Goal: Task Accomplishment & Management: Complete application form

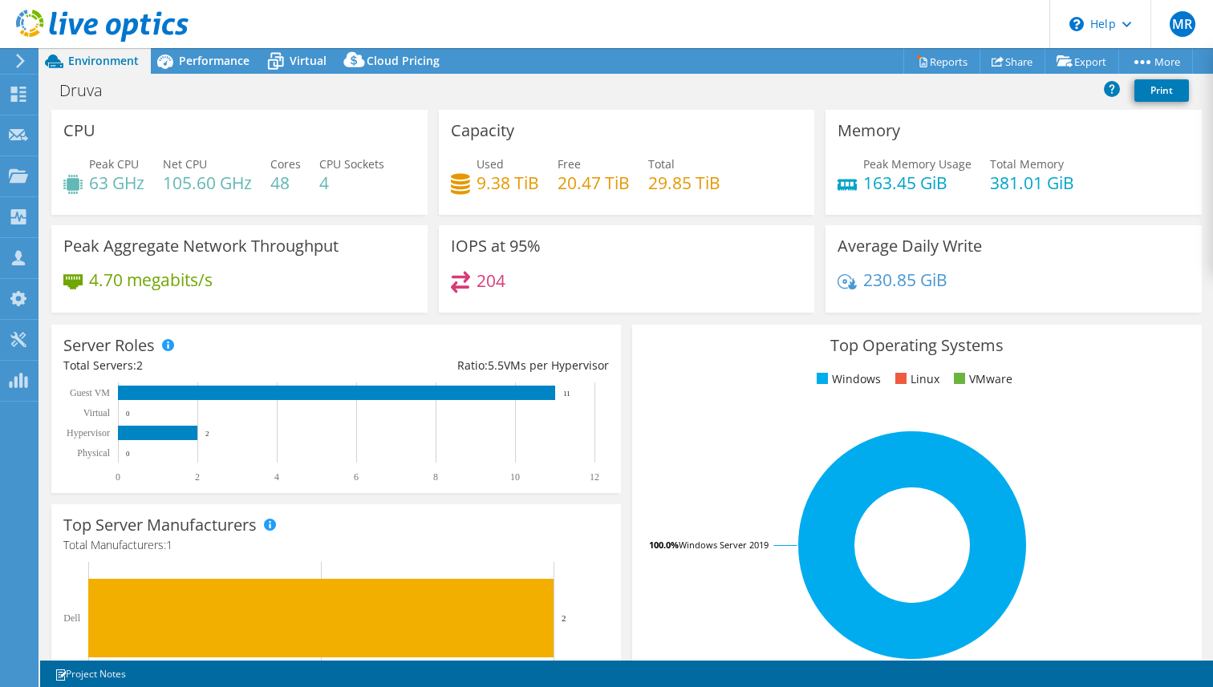
select select "HongKong"
select select "USD"
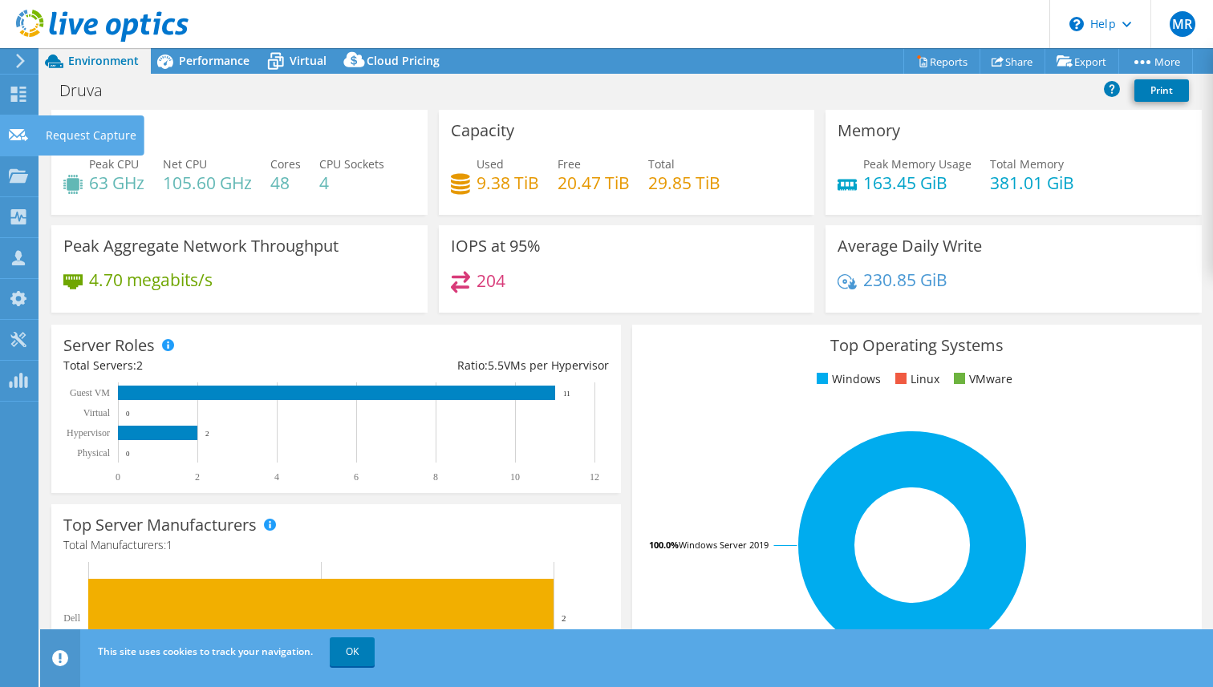
click at [45, 134] on div "Request Capture" at bounding box center [91, 136] width 107 height 40
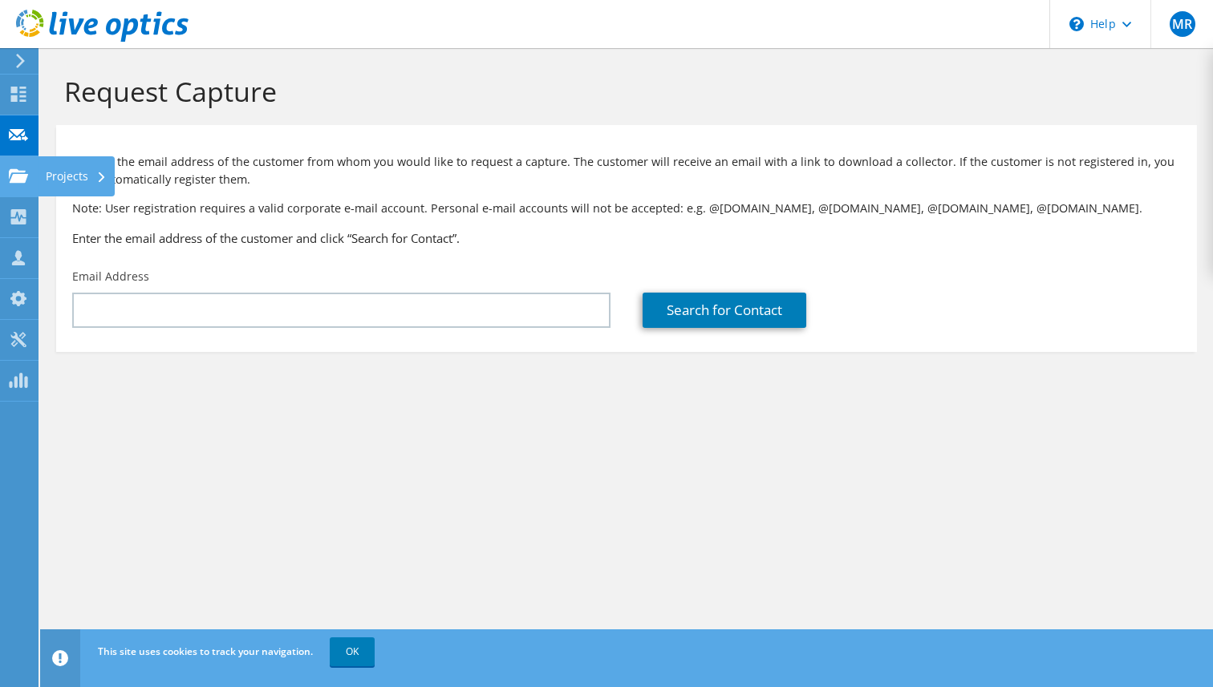
click at [66, 176] on div "Projects" at bounding box center [76, 176] width 77 height 40
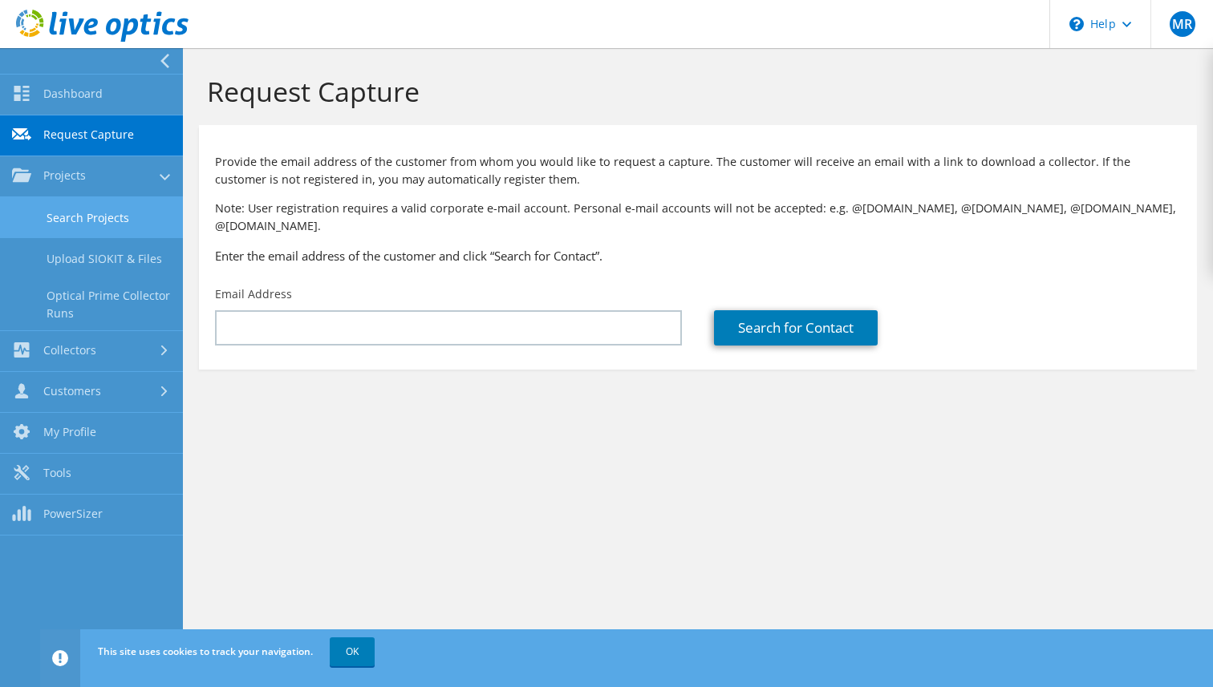
click at [77, 230] on link "Search Projects" at bounding box center [91, 217] width 183 height 41
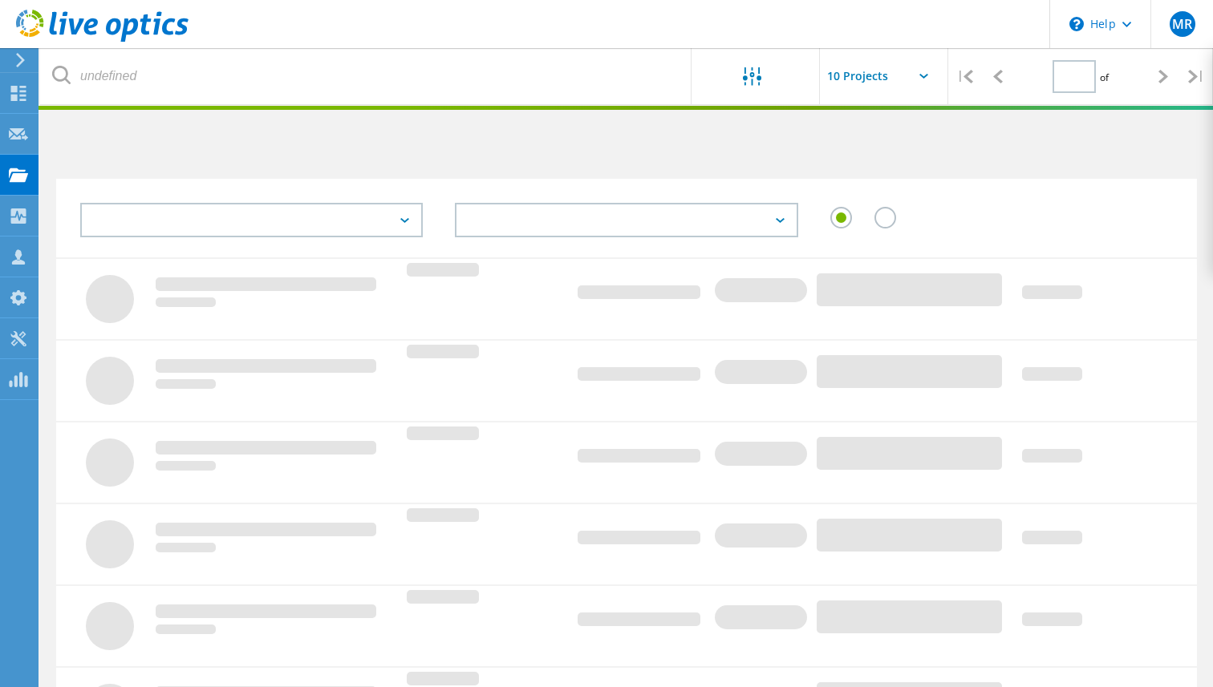
type input "1"
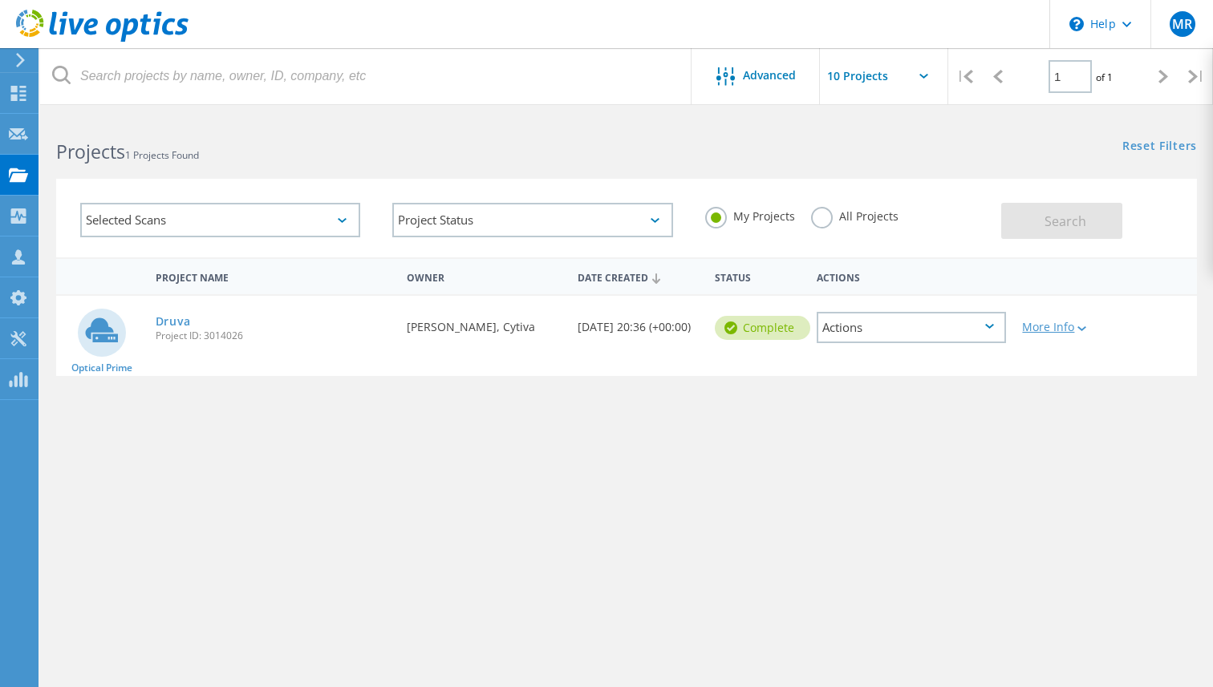
click at [1076, 325] on div at bounding box center [1080, 328] width 12 height 10
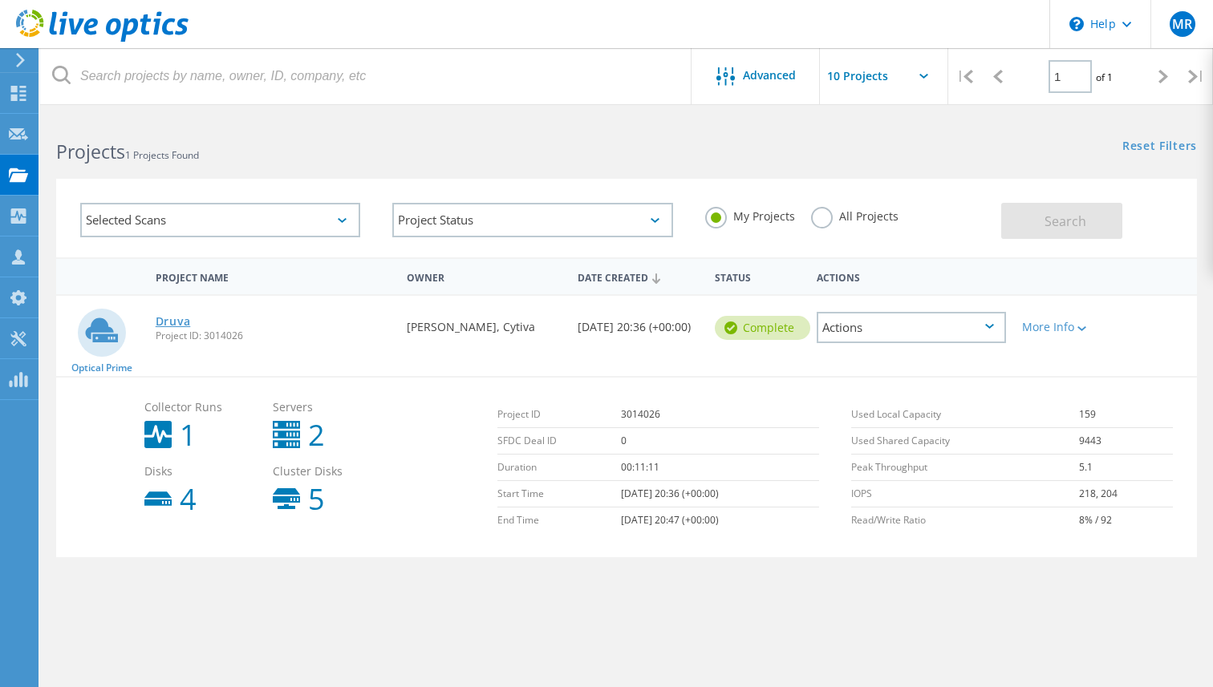
click at [175, 318] on link "Druva" at bounding box center [173, 321] width 35 height 11
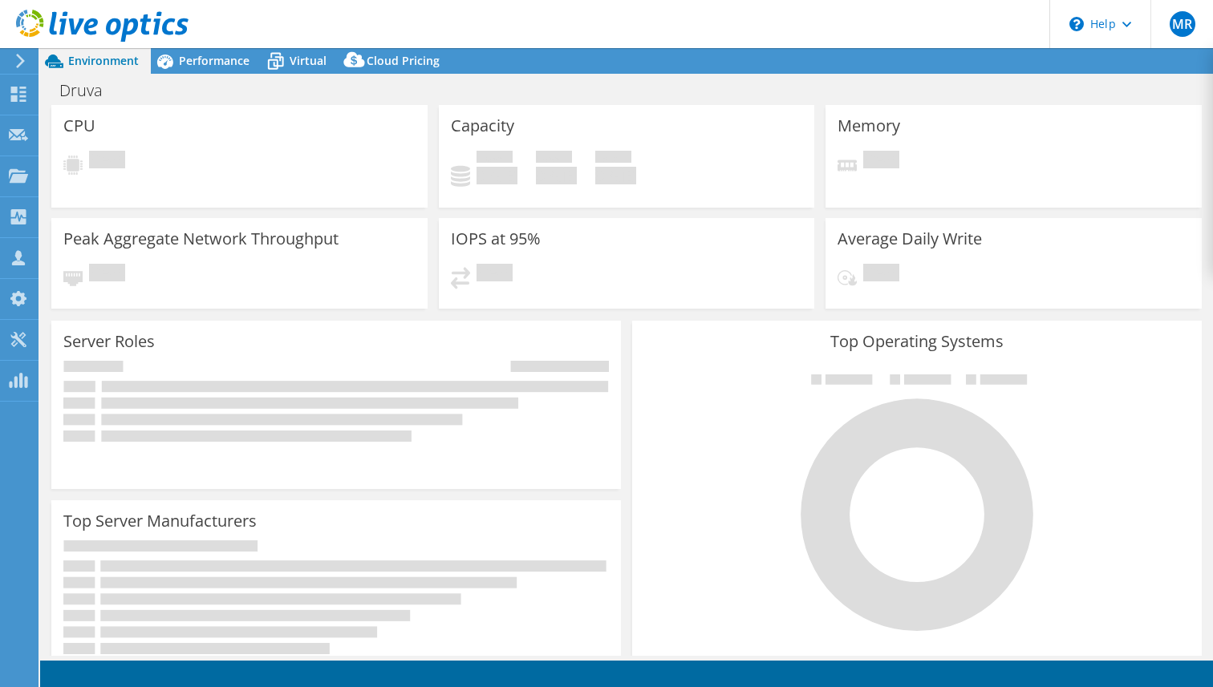
select select "HongKong"
select select "USD"
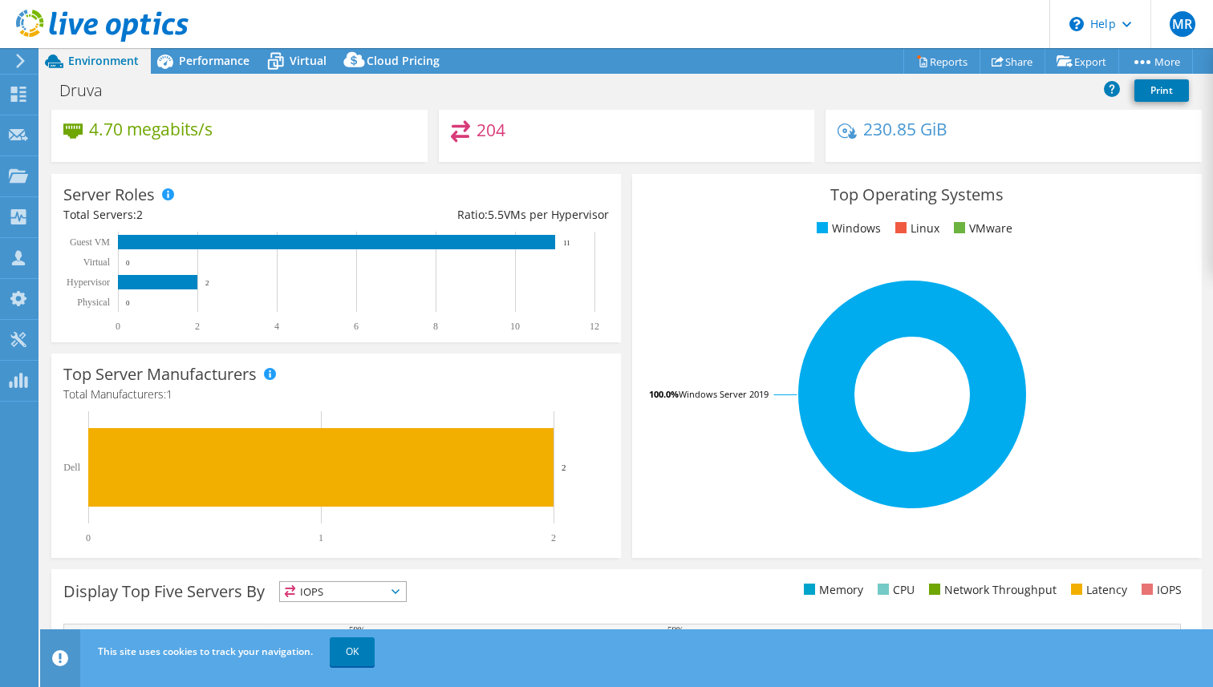
scroll to position [383, 0]
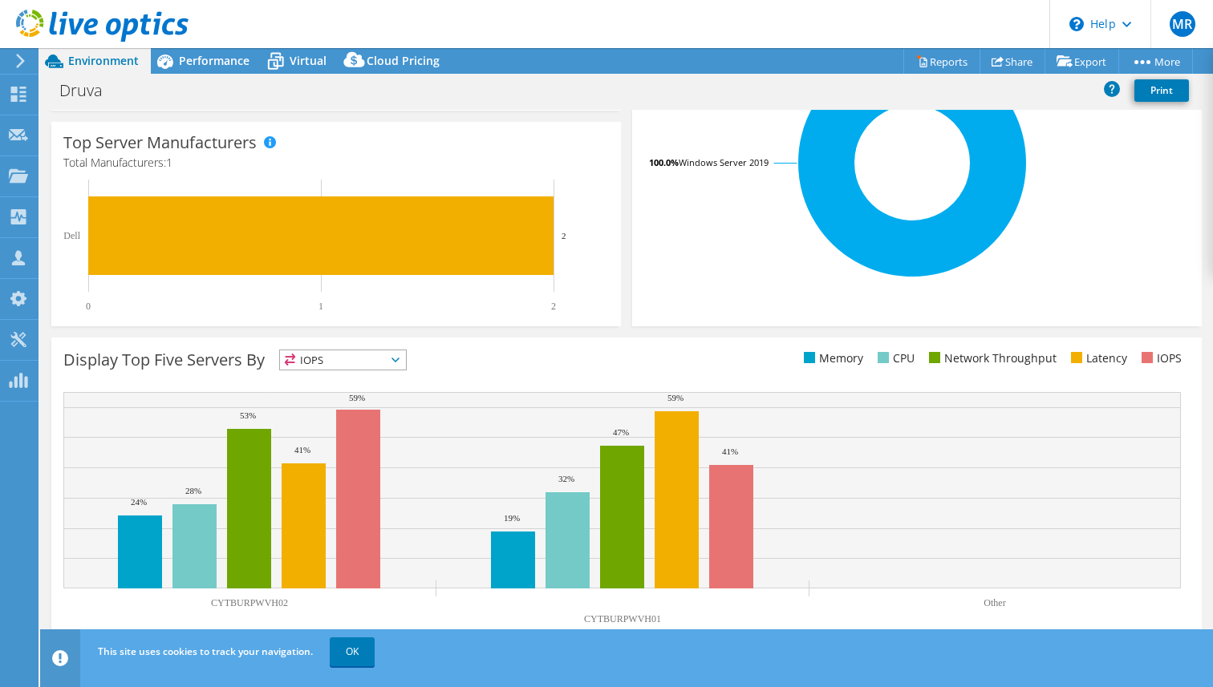
click at [396, 364] on span "IOPS" at bounding box center [343, 360] width 126 height 19
click at [474, 355] on div "Display Top Five Servers By IOPS IOPS" at bounding box center [344, 363] width 563 height 26
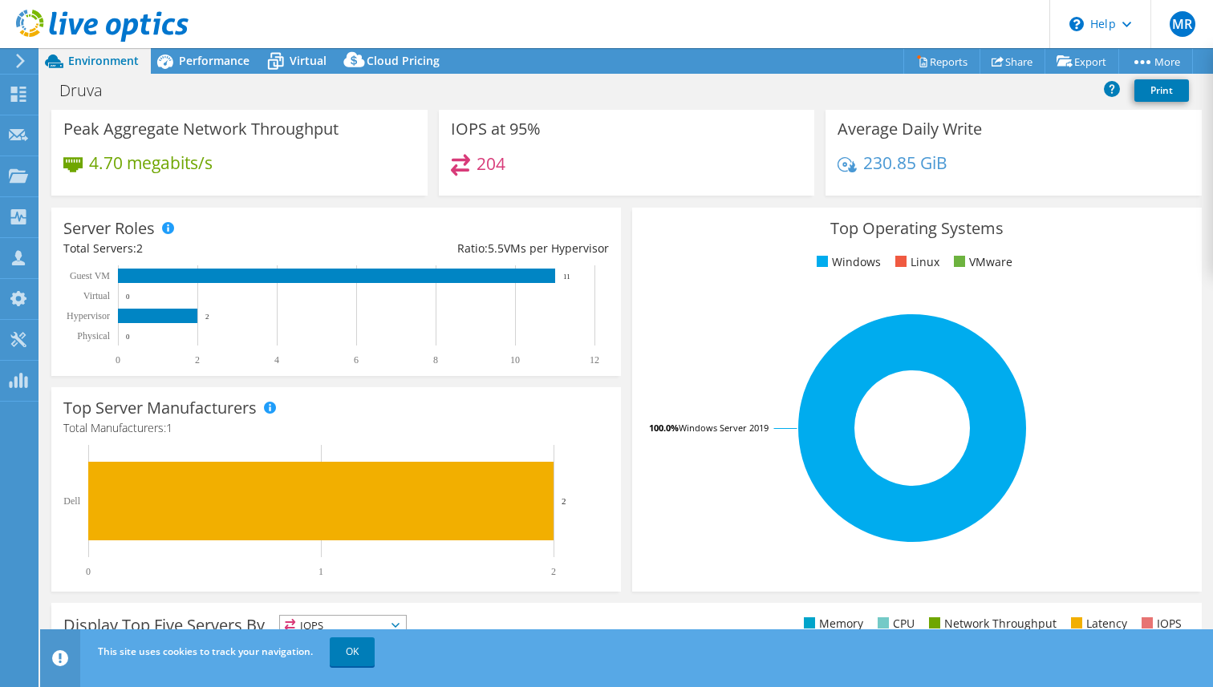
scroll to position [0, 0]
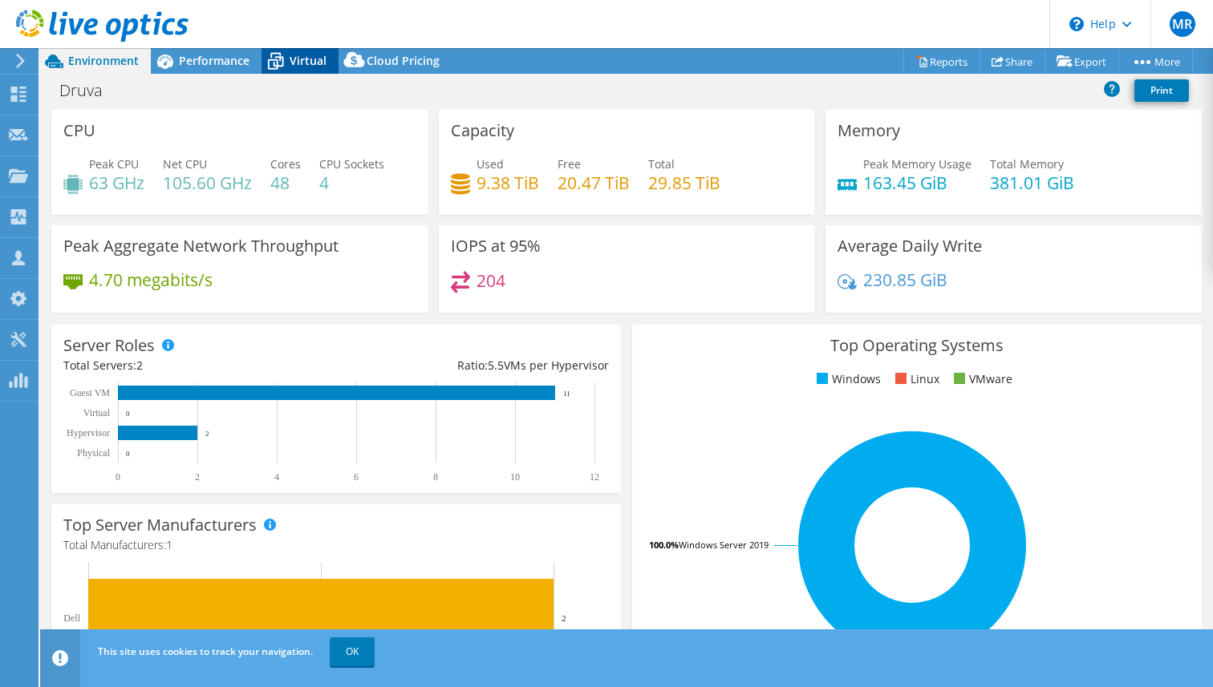
click at [302, 55] on span "Virtual" at bounding box center [308, 60] width 37 height 15
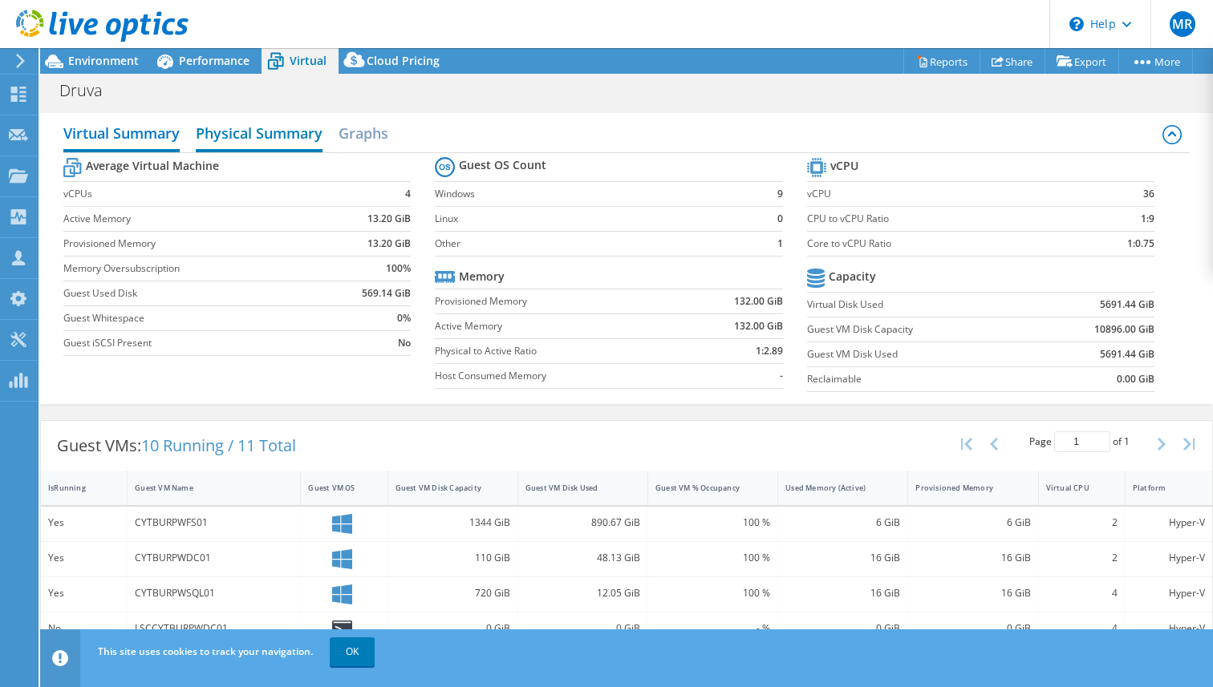
click at [315, 128] on h2 "Physical Summary" at bounding box center [259, 134] width 127 height 35
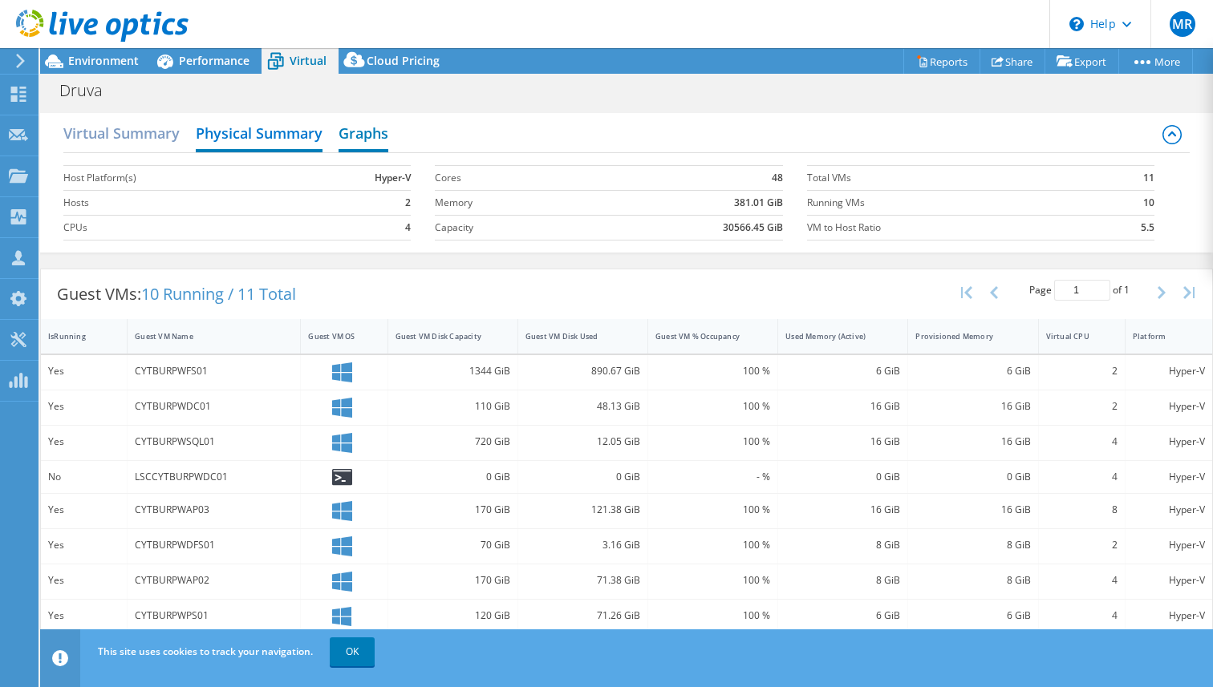
click at [363, 135] on h2 "Graphs" at bounding box center [364, 134] width 50 height 35
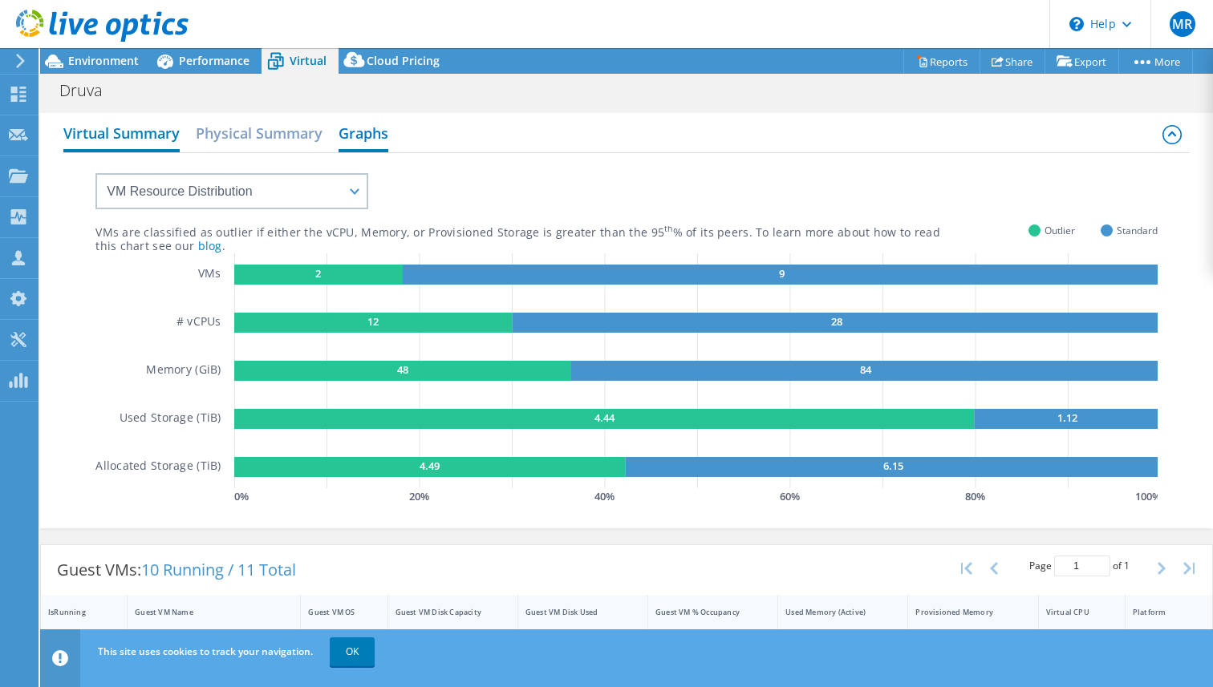
click at [109, 130] on h2 "Virtual Summary" at bounding box center [121, 134] width 116 height 35
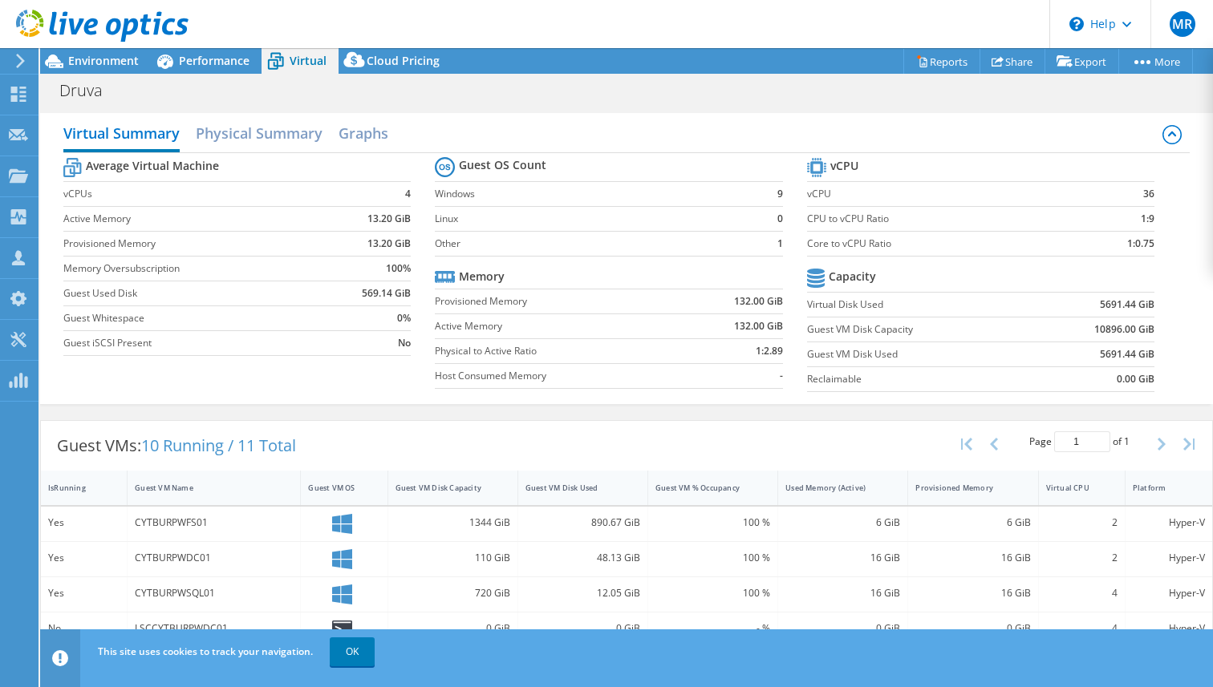
scroll to position [242, 0]
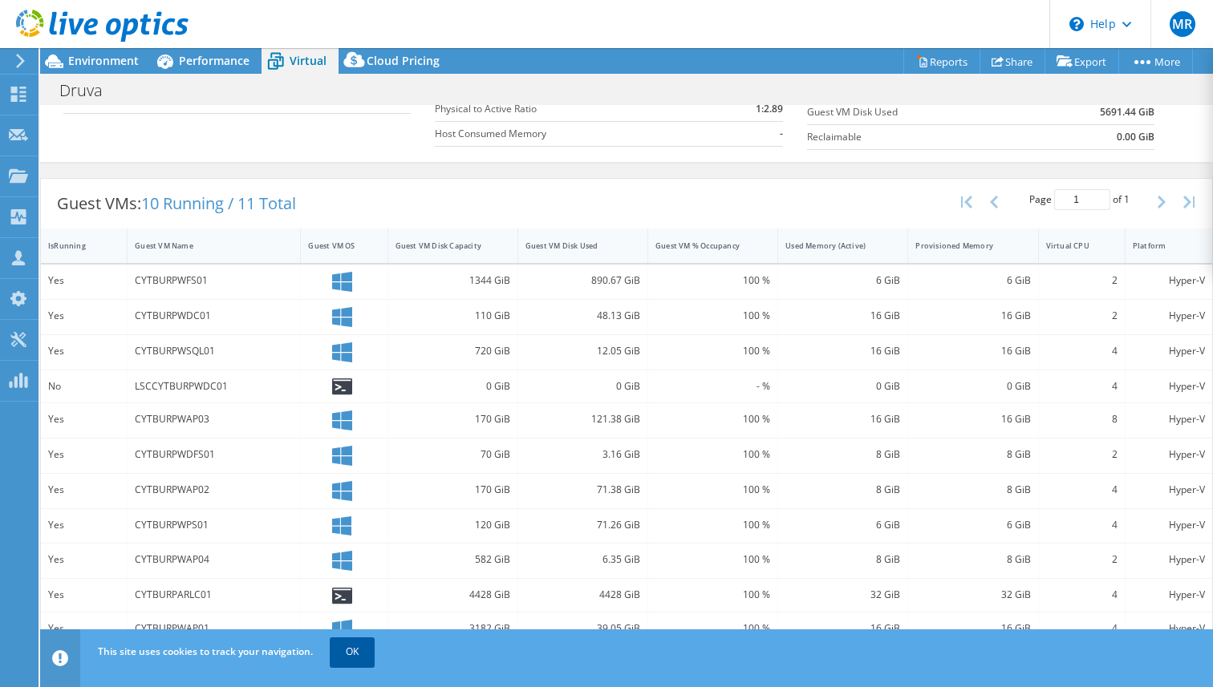
click at [362, 655] on link "OK" at bounding box center [352, 652] width 45 height 29
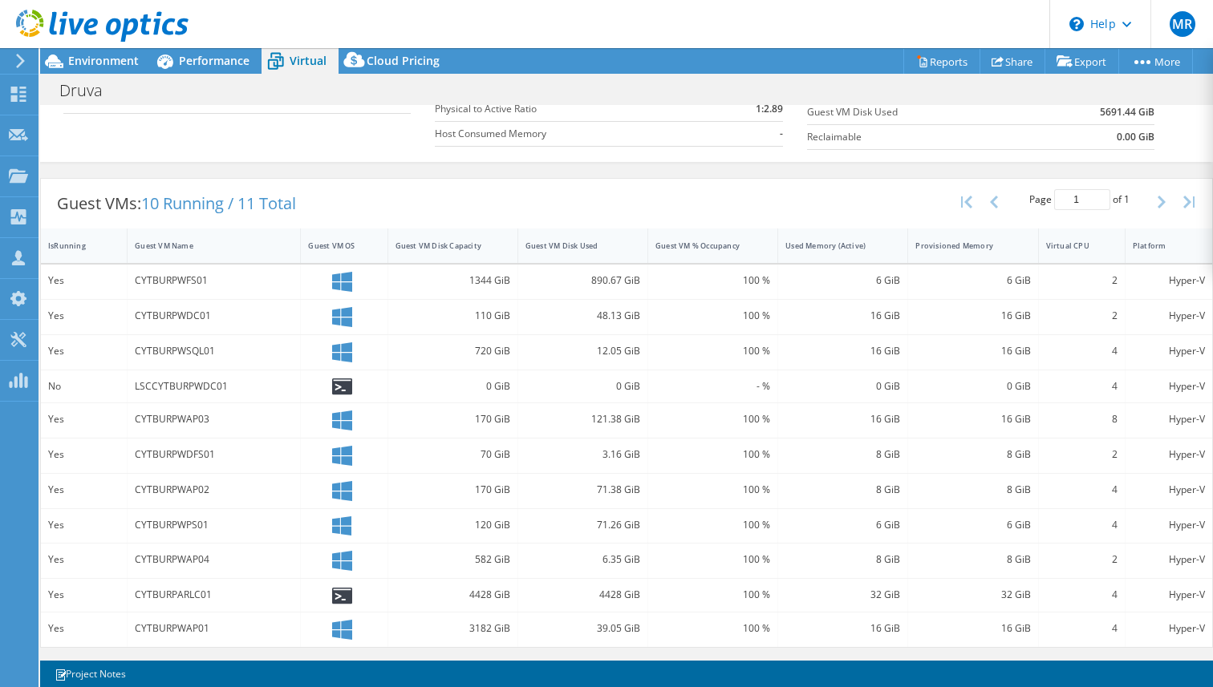
scroll to position [0, 0]
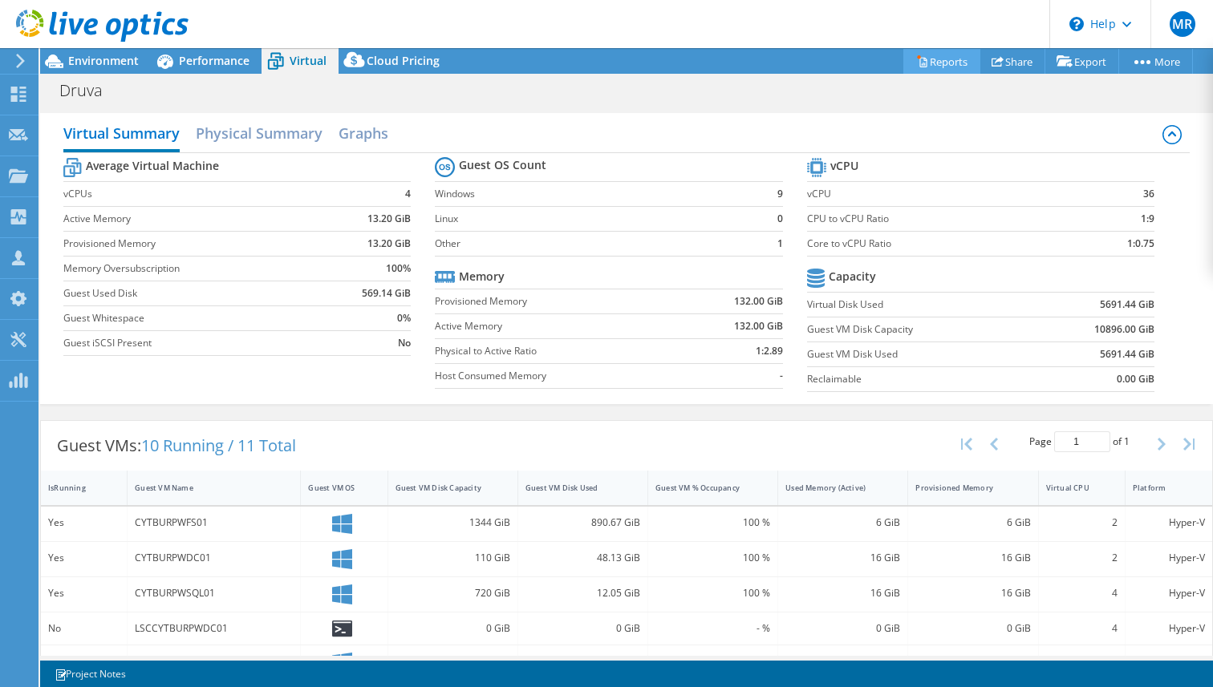
click at [949, 61] on link "Reports" at bounding box center [941, 61] width 77 height 25
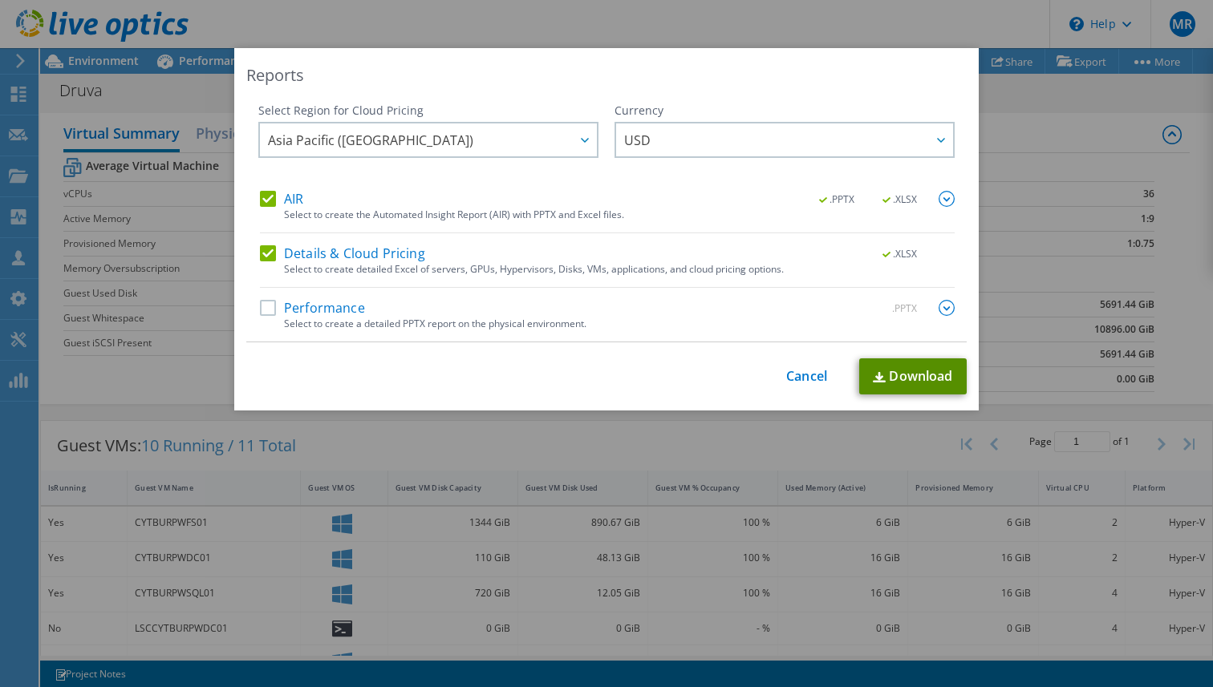
click at [898, 362] on link "Download" at bounding box center [912, 377] width 107 height 36
click at [801, 383] on link "Cancel" at bounding box center [806, 376] width 41 height 15
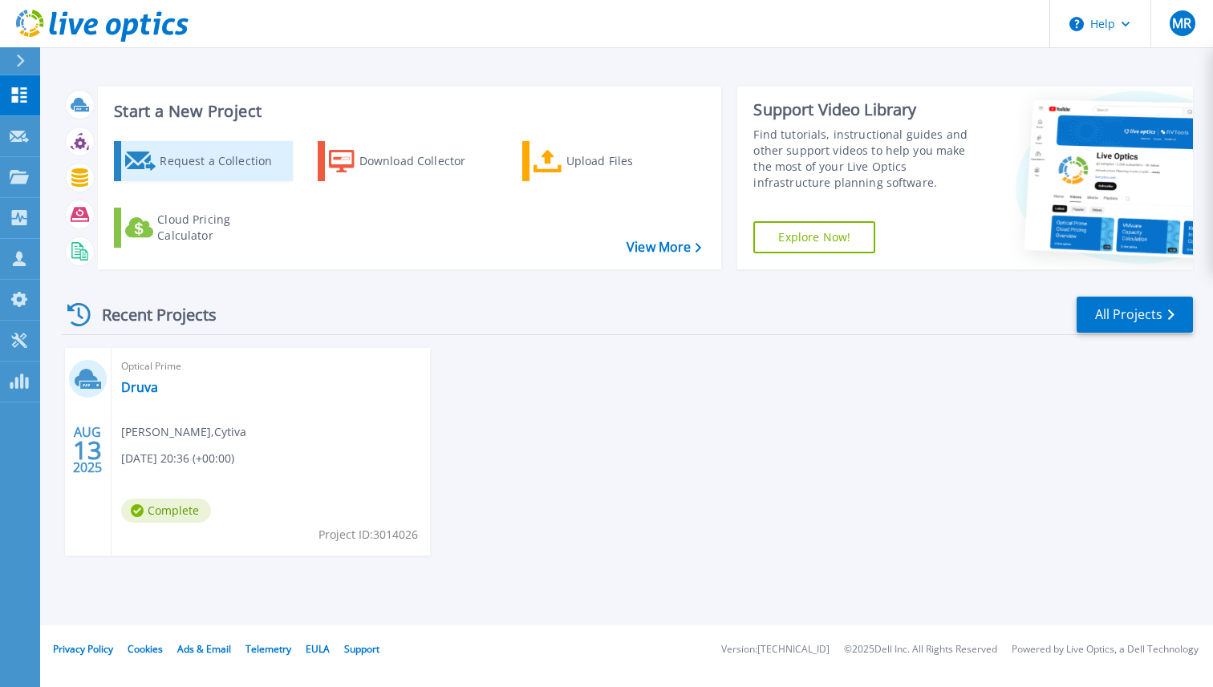
click at [170, 167] on div "Request a Collection" at bounding box center [224, 161] width 128 height 32
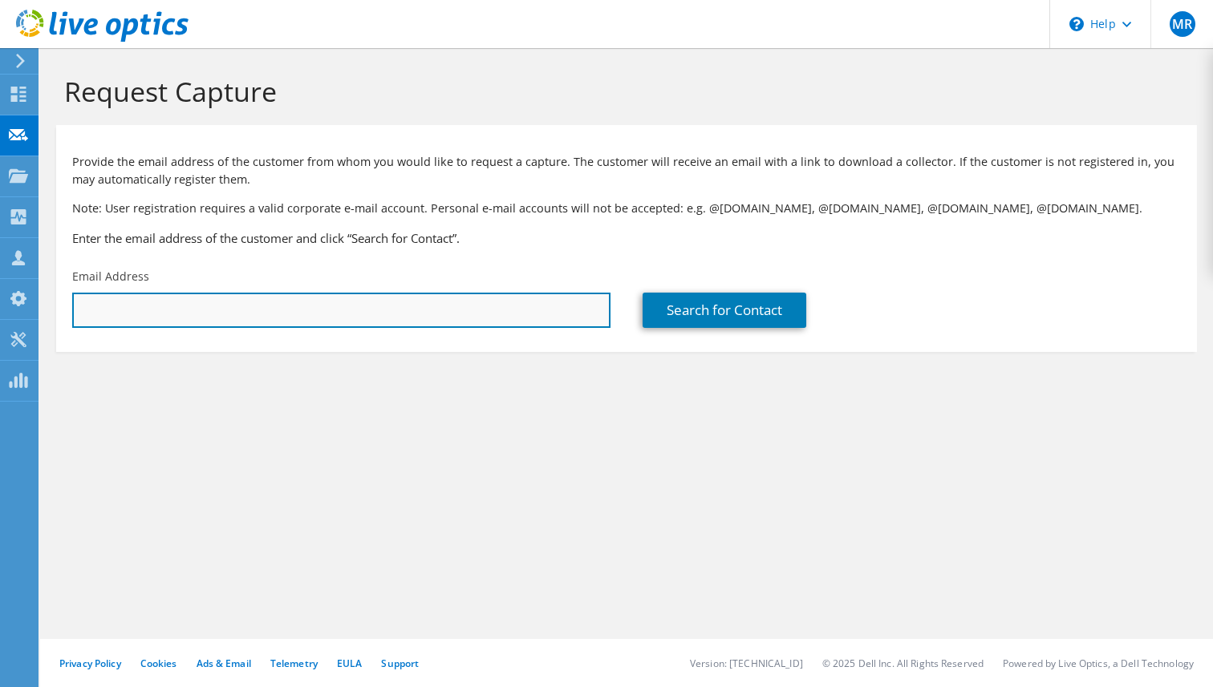
click at [368, 318] on input "text" at bounding box center [341, 310] width 538 height 35
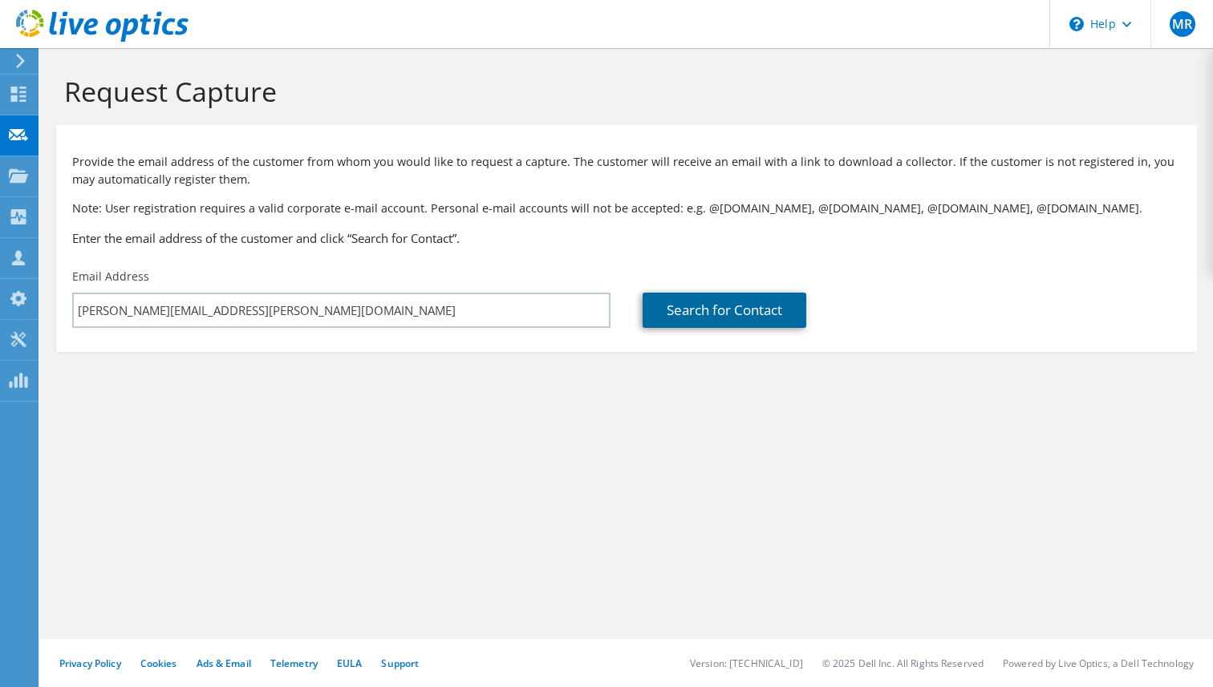
click at [682, 310] on link "Search for Contact" at bounding box center [725, 310] width 164 height 35
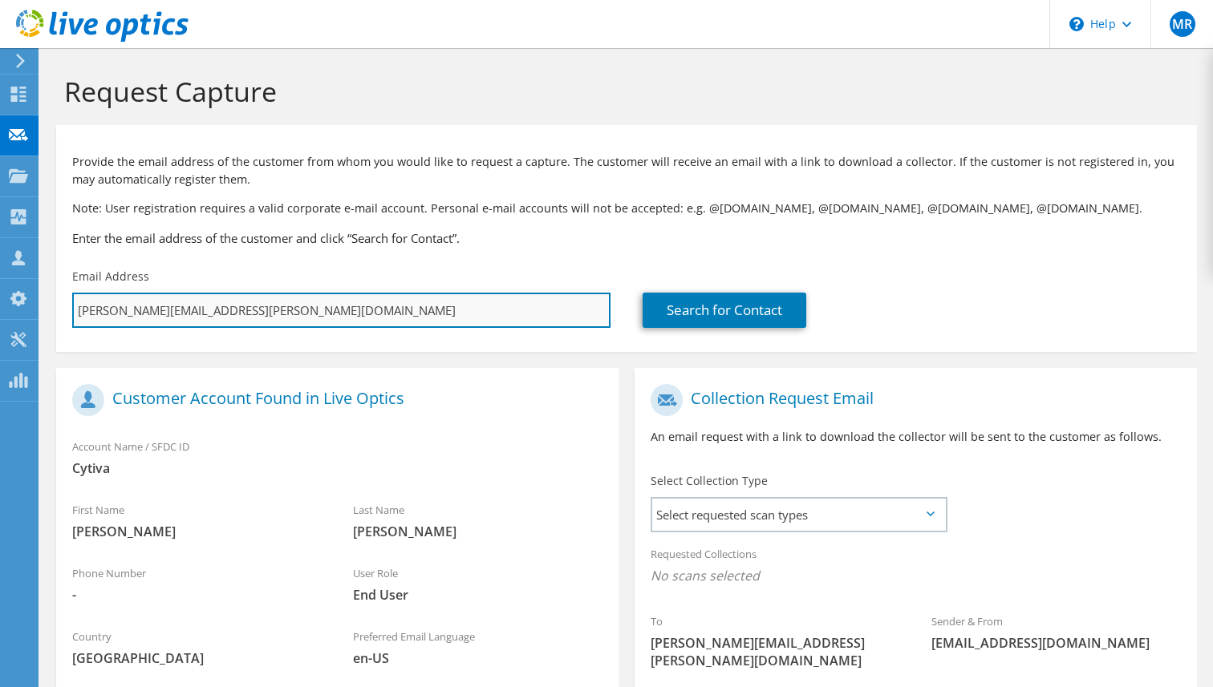
click at [473, 309] on input "tim.schuman@cytiva.com" at bounding box center [341, 310] width 538 height 35
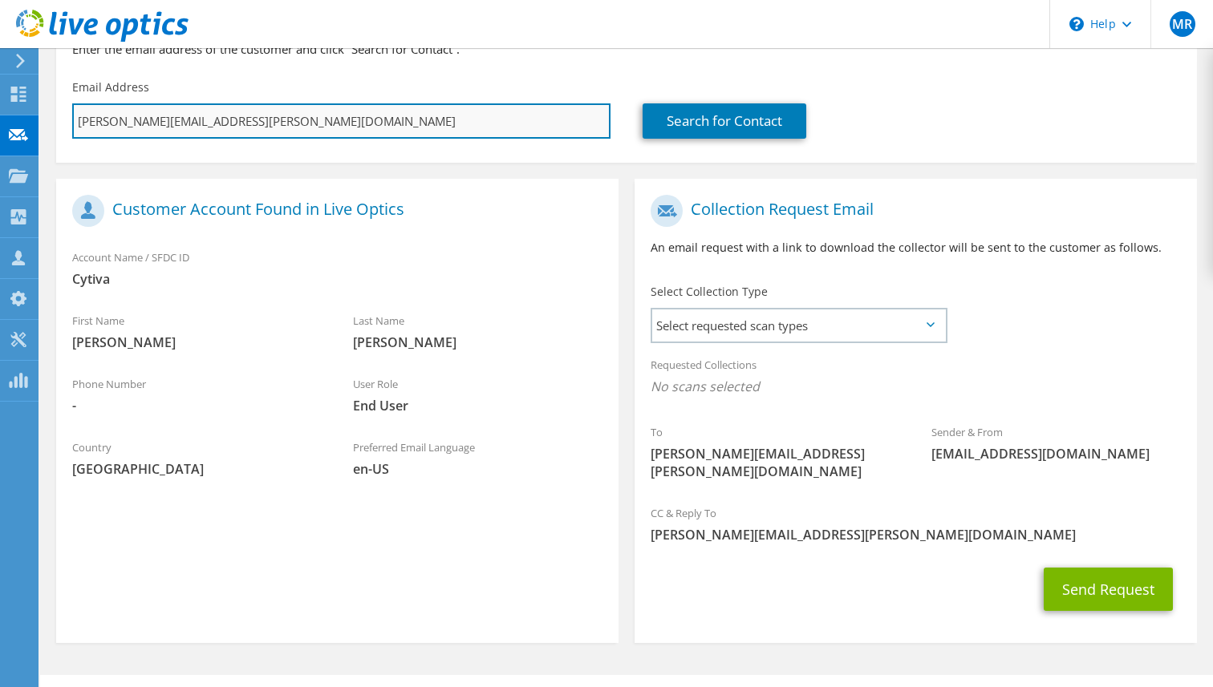
scroll to position [209, 0]
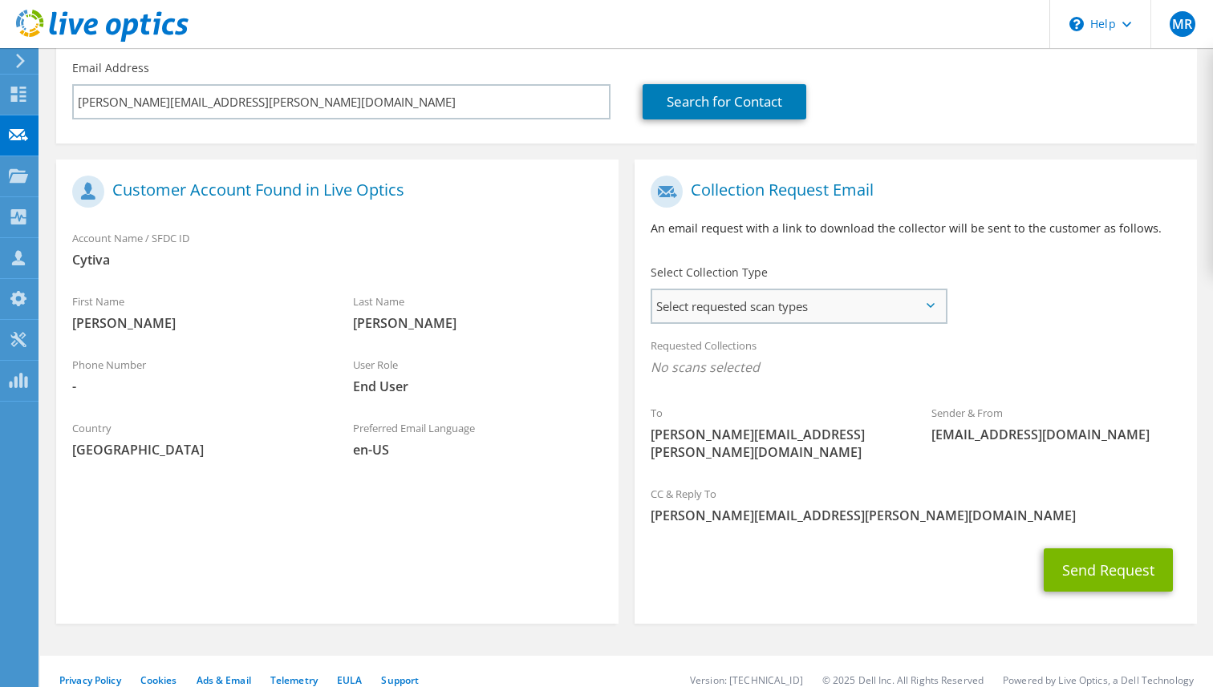
click at [874, 316] on span "Select requested scan types" at bounding box center [798, 306] width 293 height 32
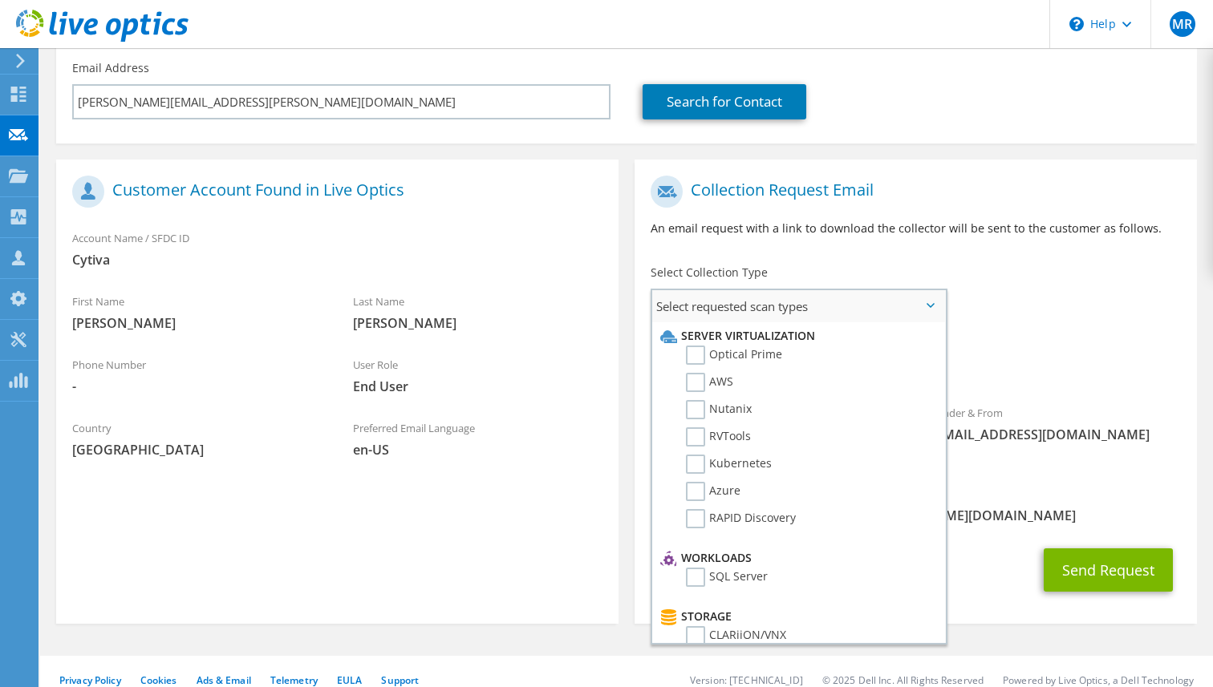
click at [874, 316] on span "Select requested scan types" at bounding box center [798, 306] width 293 height 32
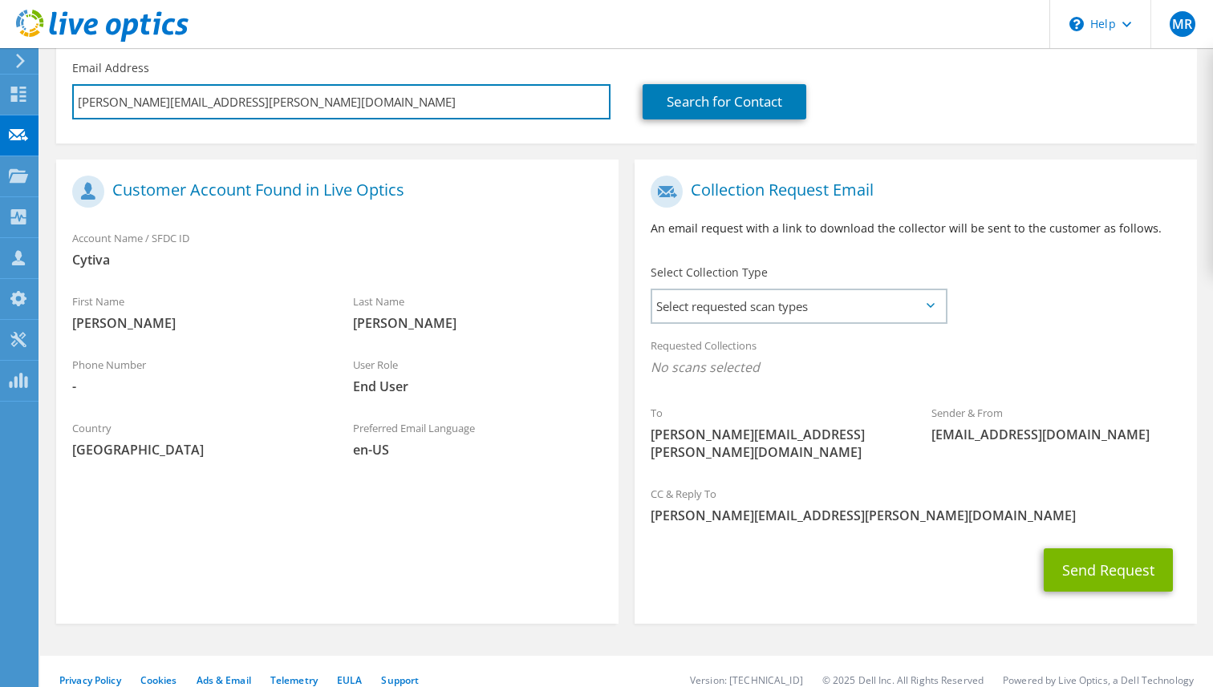
drag, startPoint x: 327, startPoint y: 106, endPoint x: 43, endPoint y: 98, distance: 284.9
click at [43, 98] on section "Request Capture Provide the email address of the customer from whom you would l…" at bounding box center [626, 272] width 1173 height 865
click at [253, 95] on input "tim.schuman@cytiva.com" at bounding box center [341, 101] width 538 height 35
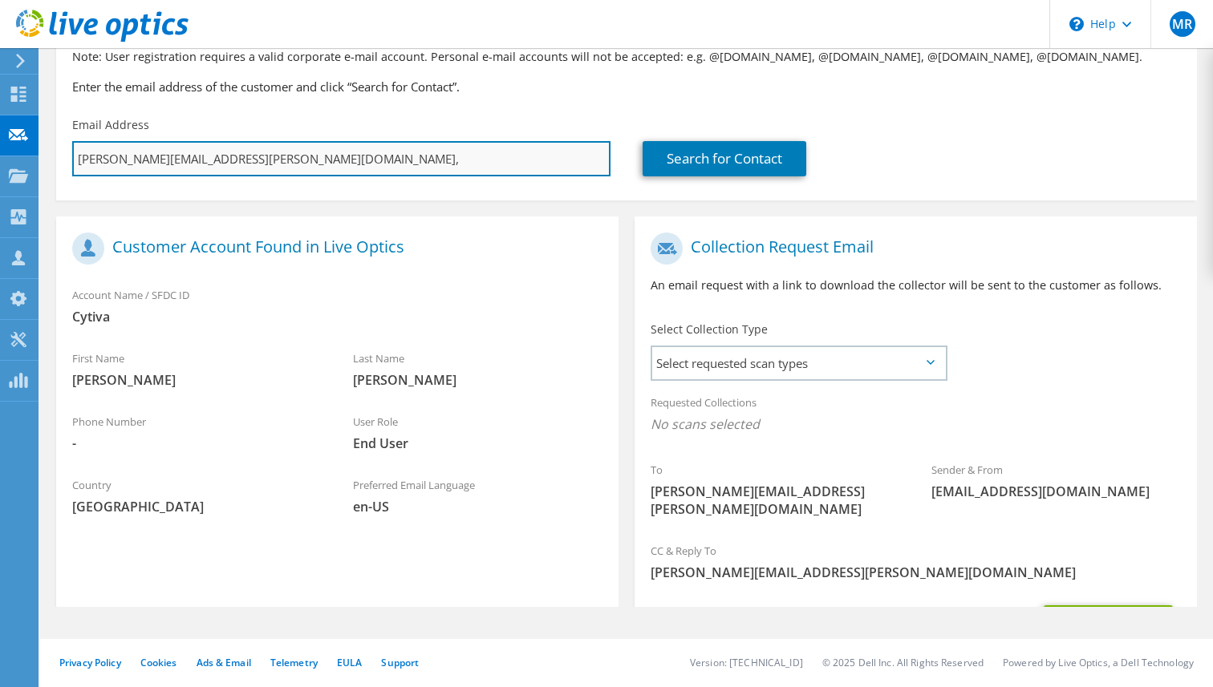
scroll to position [0, 0]
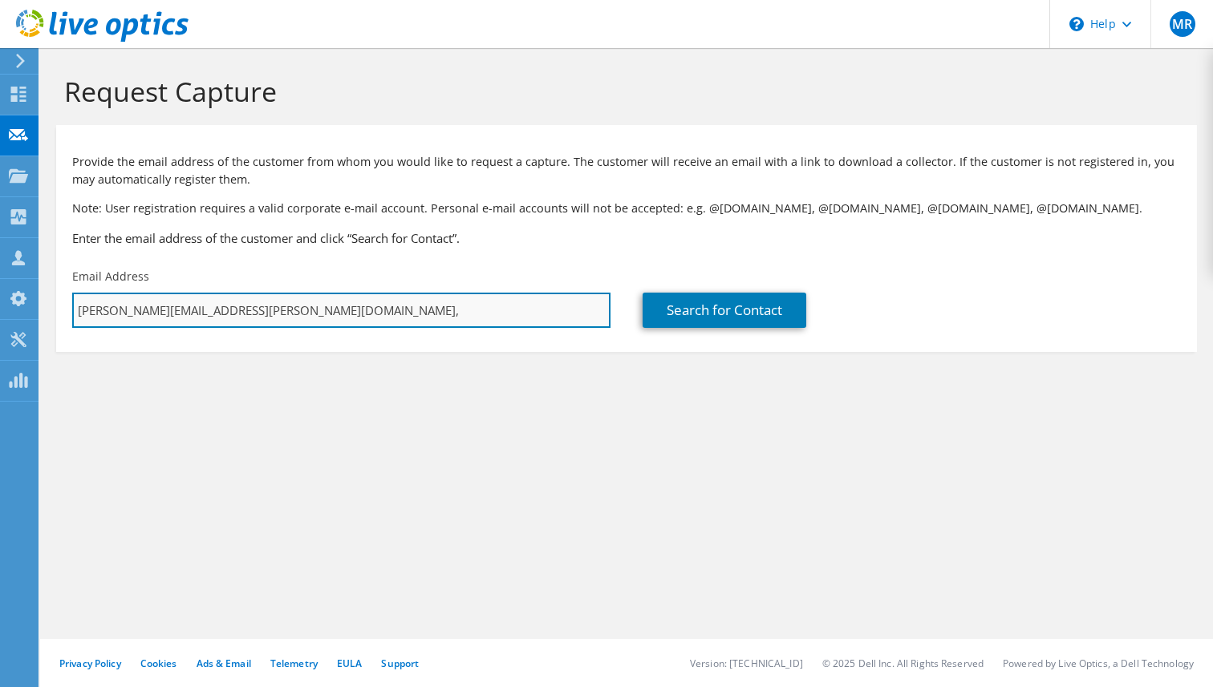
paste input ""Pope, Michael C" <mike.pope1@cytiva.com>"
drag, startPoint x: 332, startPoint y: 312, endPoint x: 230, endPoint y: 314, distance: 101.9
click at [230, 314] on input "tim.schuman@cytiva.com, "Pope, Michael C" <mike.pope1@cytiva.com" at bounding box center [341, 310] width 538 height 35
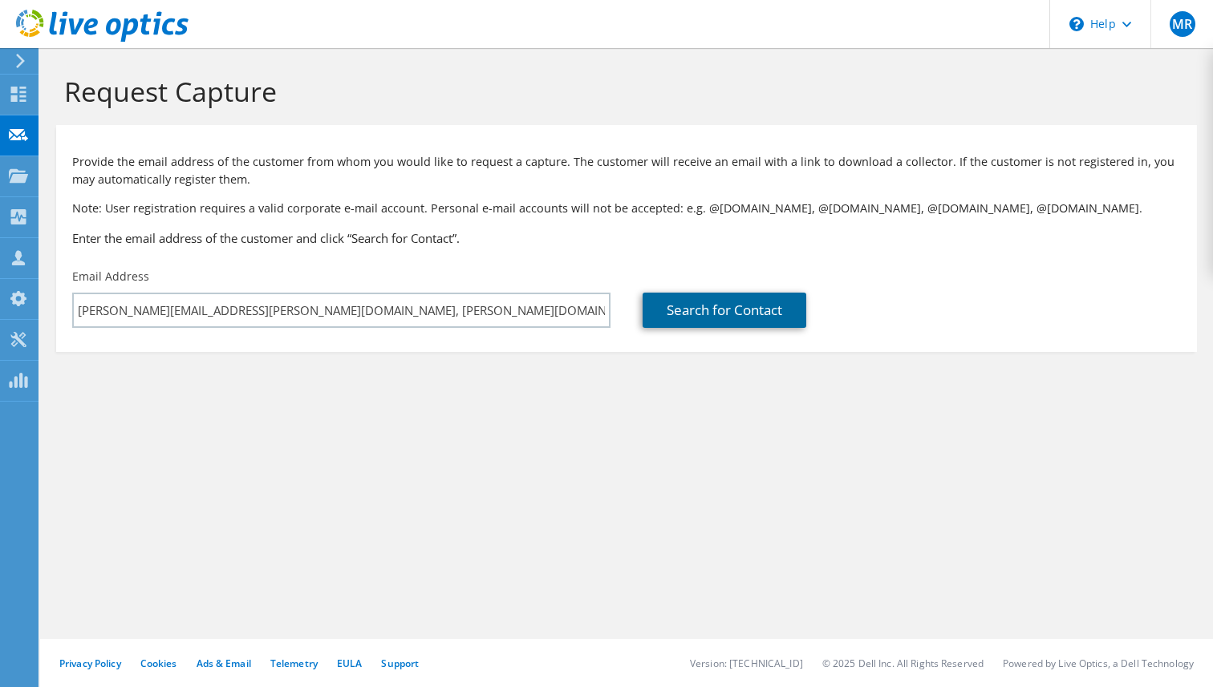
click at [730, 327] on link "Search for Contact" at bounding box center [725, 310] width 164 height 35
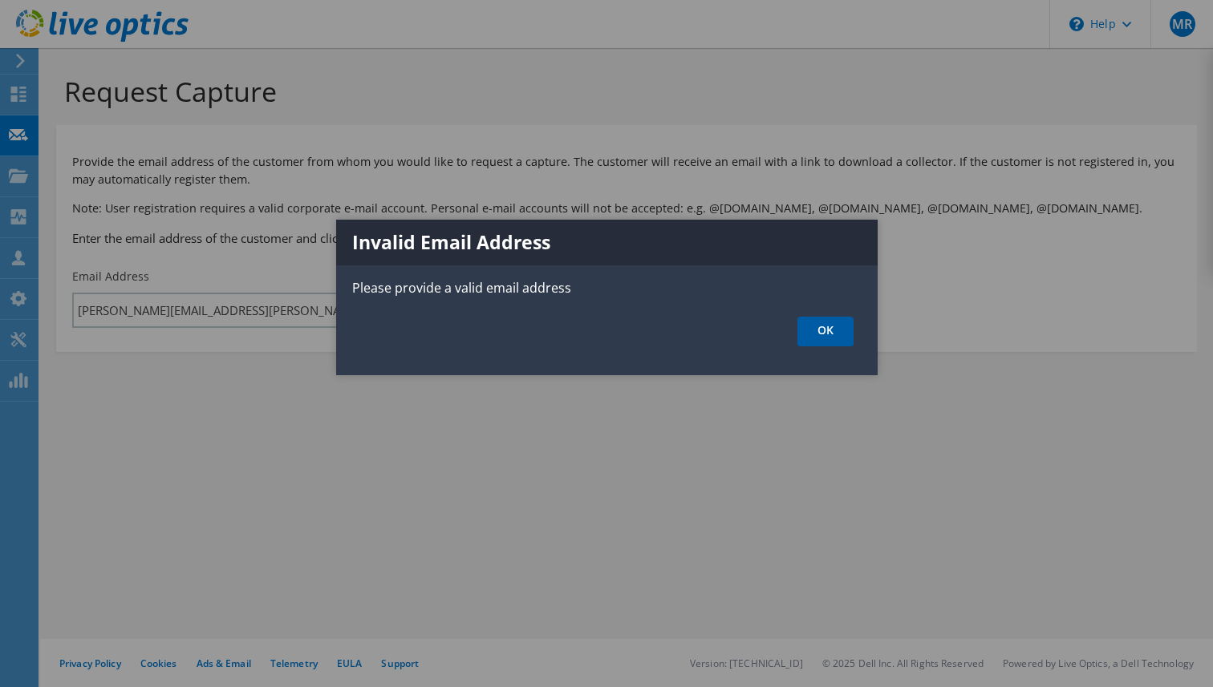
click at [823, 332] on link "OK" at bounding box center [825, 332] width 56 height 30
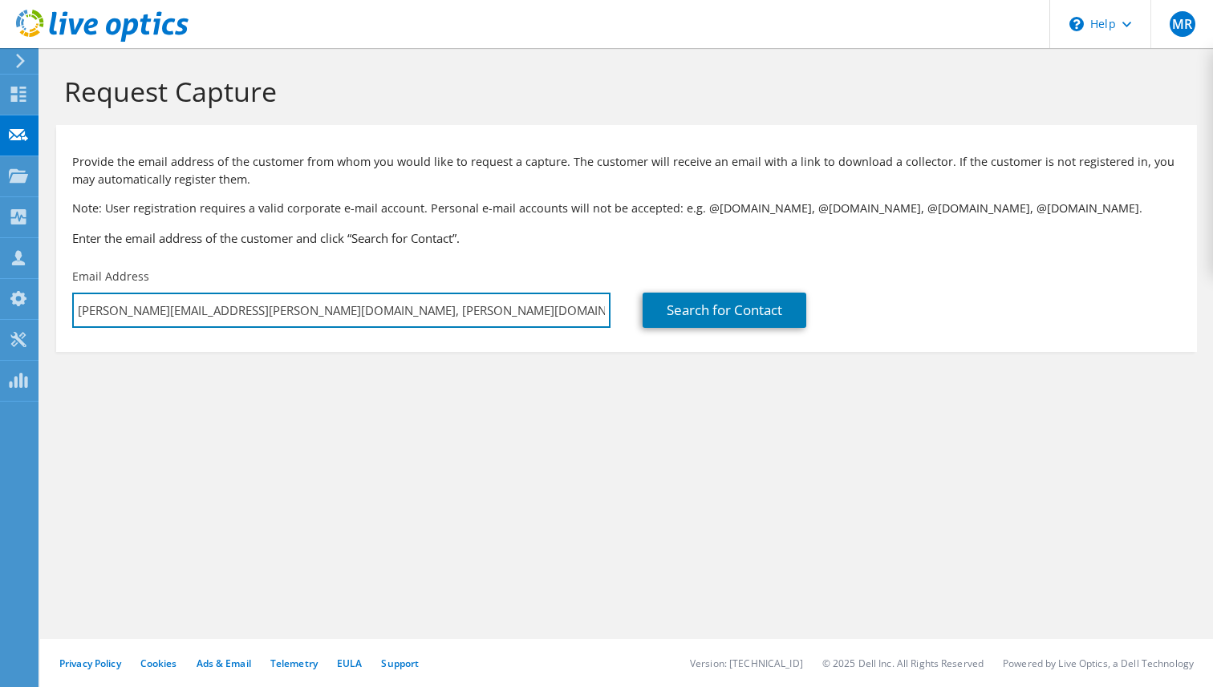
drag, startPoint x: 224, startPoint y: 315, endPoint x: 43, endPoint y: 299, distance: 182.0
click at [43, 299] on section "Request Capture Provide the email address of the customer from whom you would l…" at bounding box center [626, 240] width 1173 height 384
type input "mike.pope1@cytiva.com"
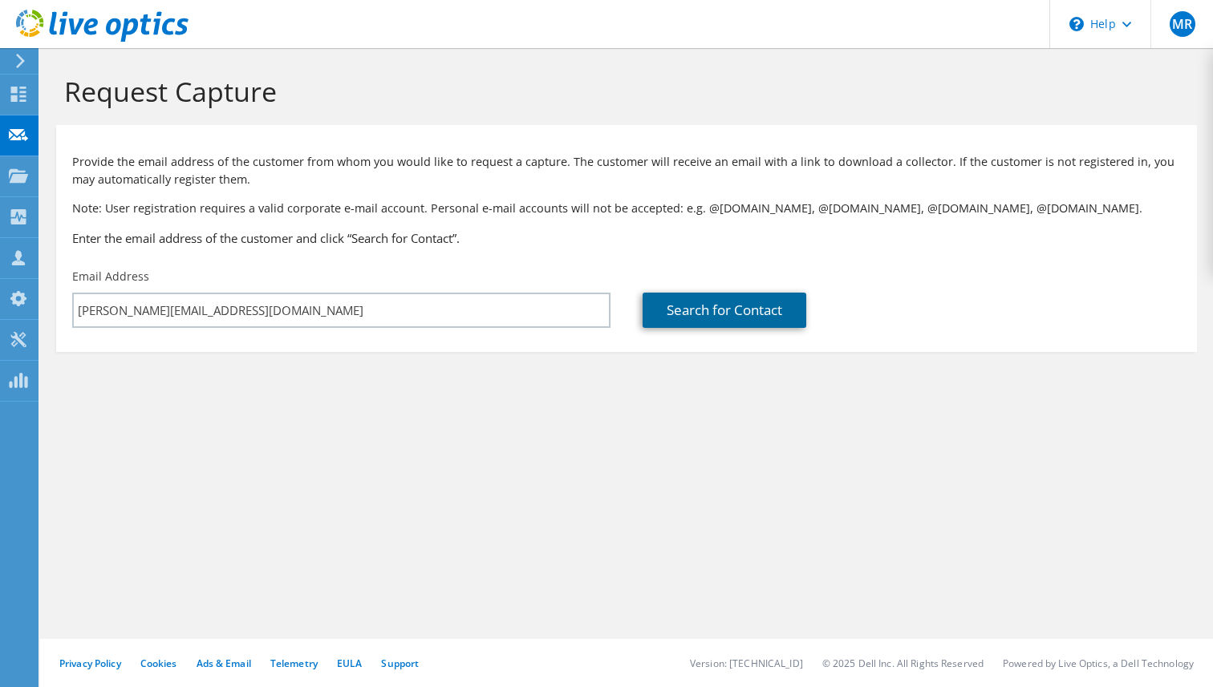
click at [709, 296] on link "Search for Contact" at bounding box center [725, 310] width 164 height 35
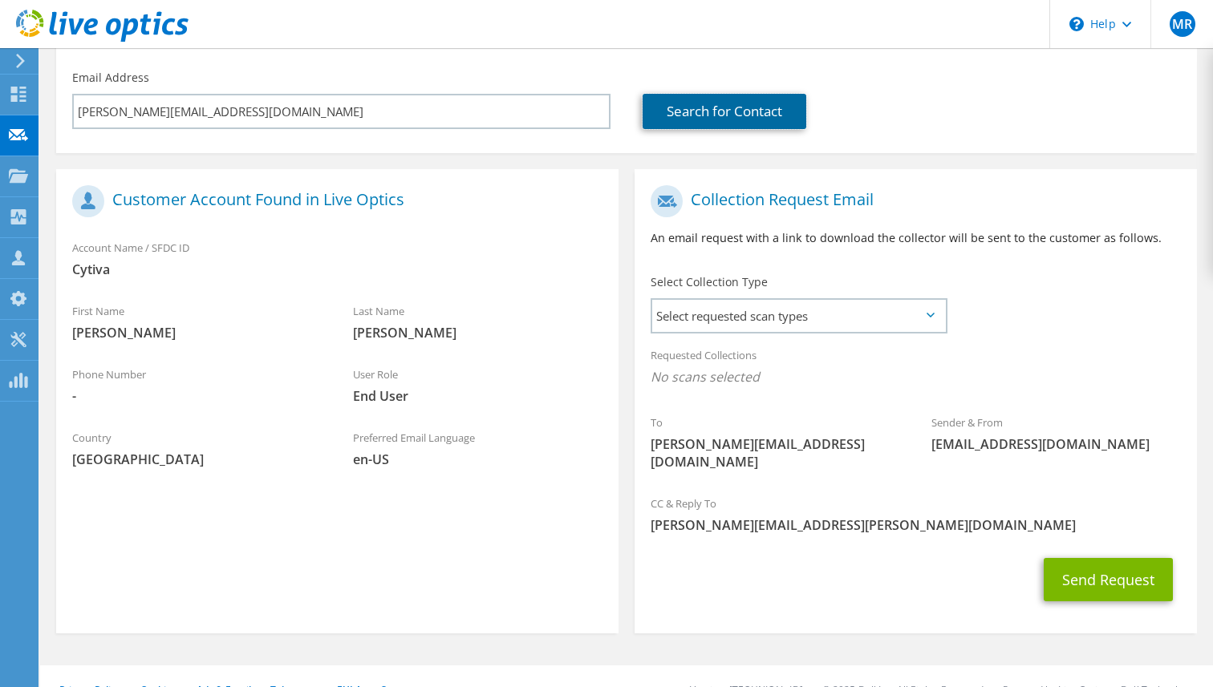
scroll to position [209, 0]
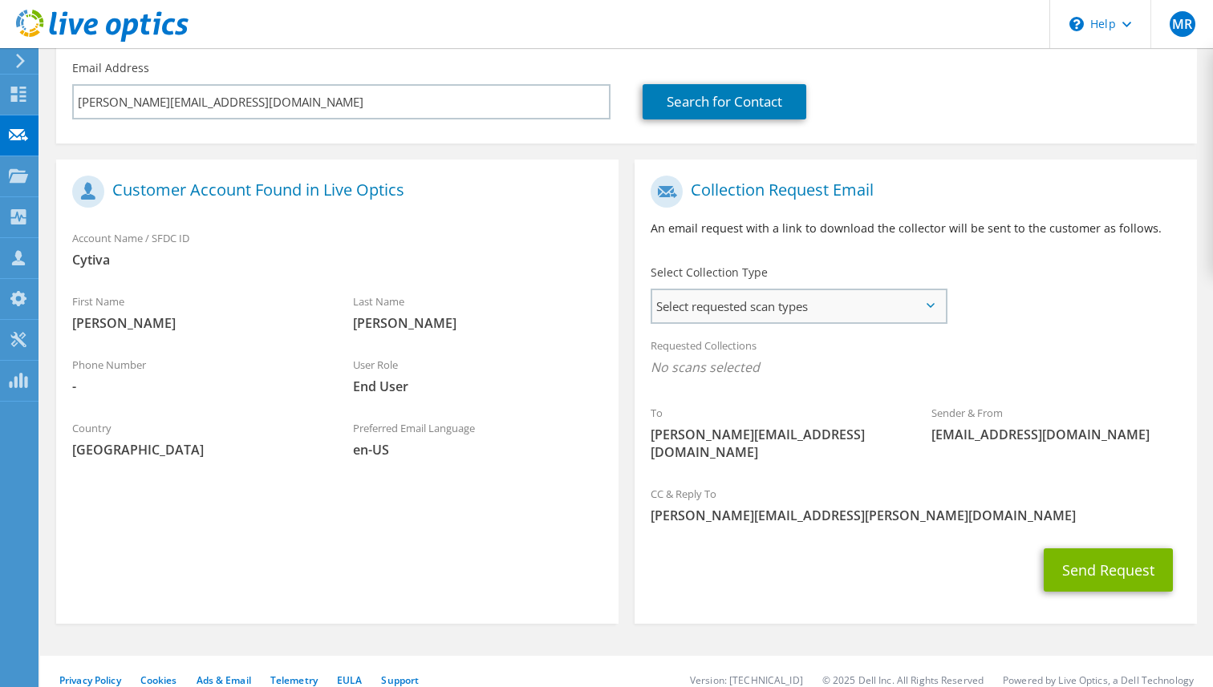
click at [815, 322] on div "Select requested scan types Server Virtualization Optical Prime AWS Nutanix SC" at bounding box center [799, 306] width 297 height 35
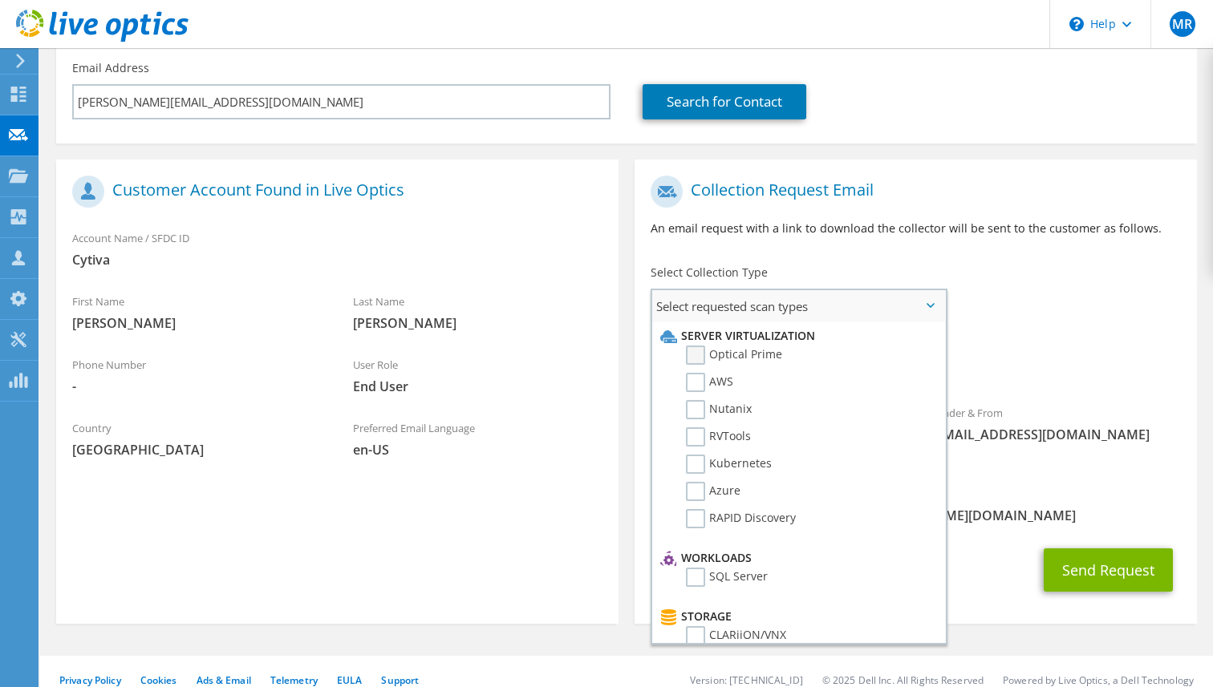
click at [718, 365] on label "Optical Prime" at bounding box center [734, 355] width 96 height 19
click at [0, 0] on input "Optical Prime" at bounding box center [0, 0] width 0 height 0
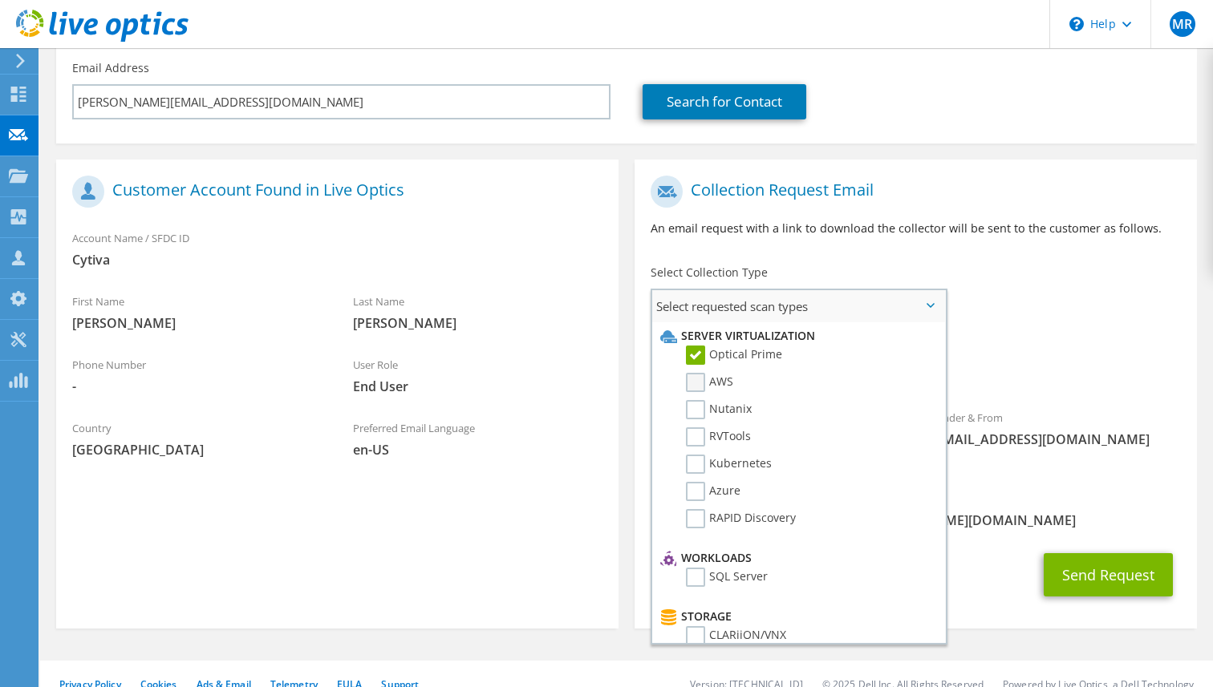
click at [700, 387] on label "AWS" at bounding box center [709, 382] width 47 height 19
click at [0, 0] on input "AWS" at bounding box center [0, 0] width 0 height 0
click at [695, 436] on label "RVTools" at bounding box center [718, 437] width 65 height 19
click at [0, 0] on input "RVTools" at bounding box center [0, 0] width 0 height 0
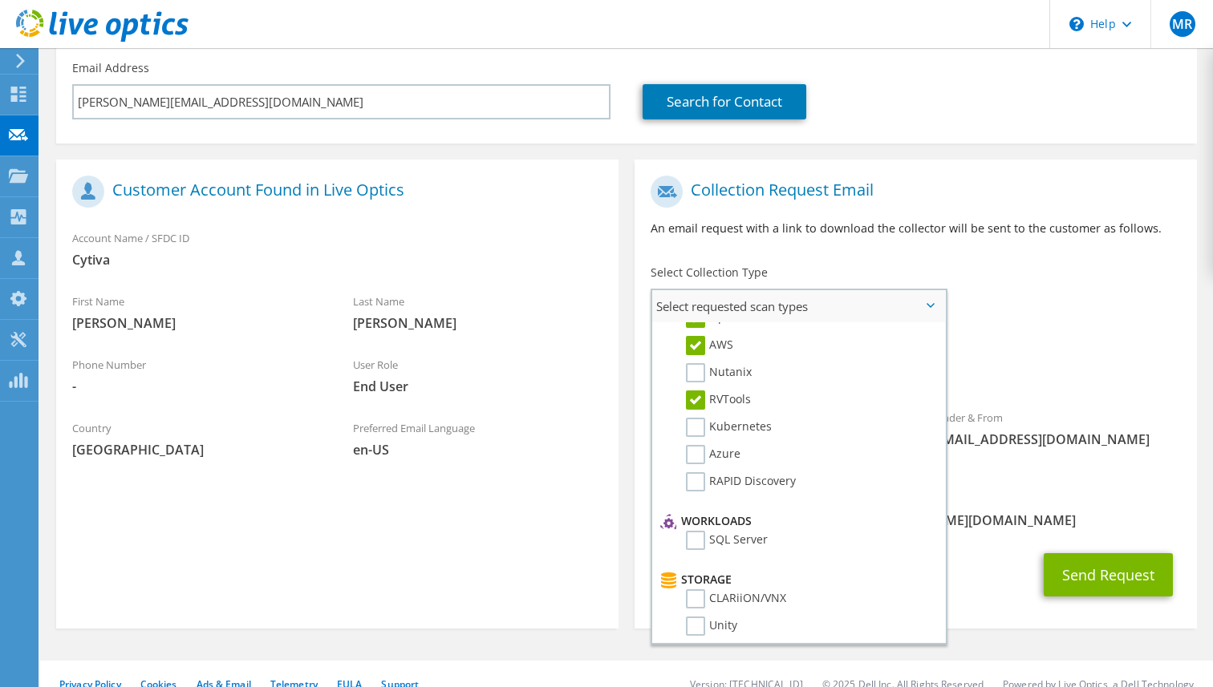
scroll to position [0, 0]
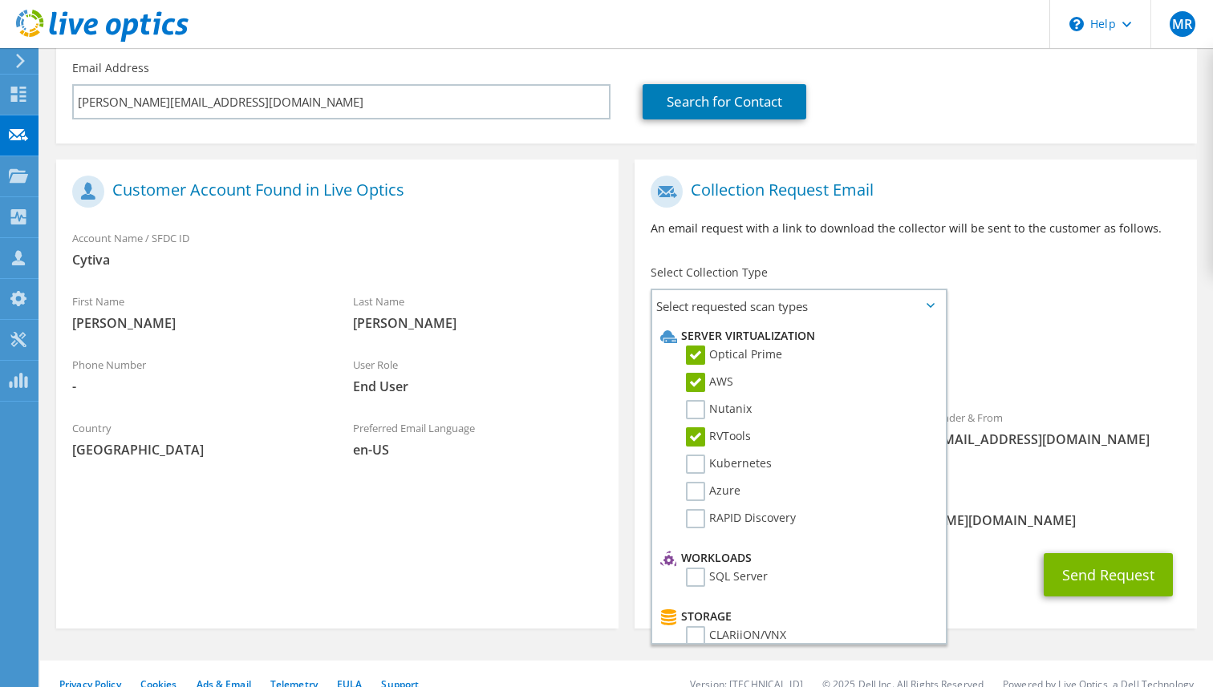
click at [989, 545] on div "Send Request" at bounding box center [915, 574] width 562 height 59
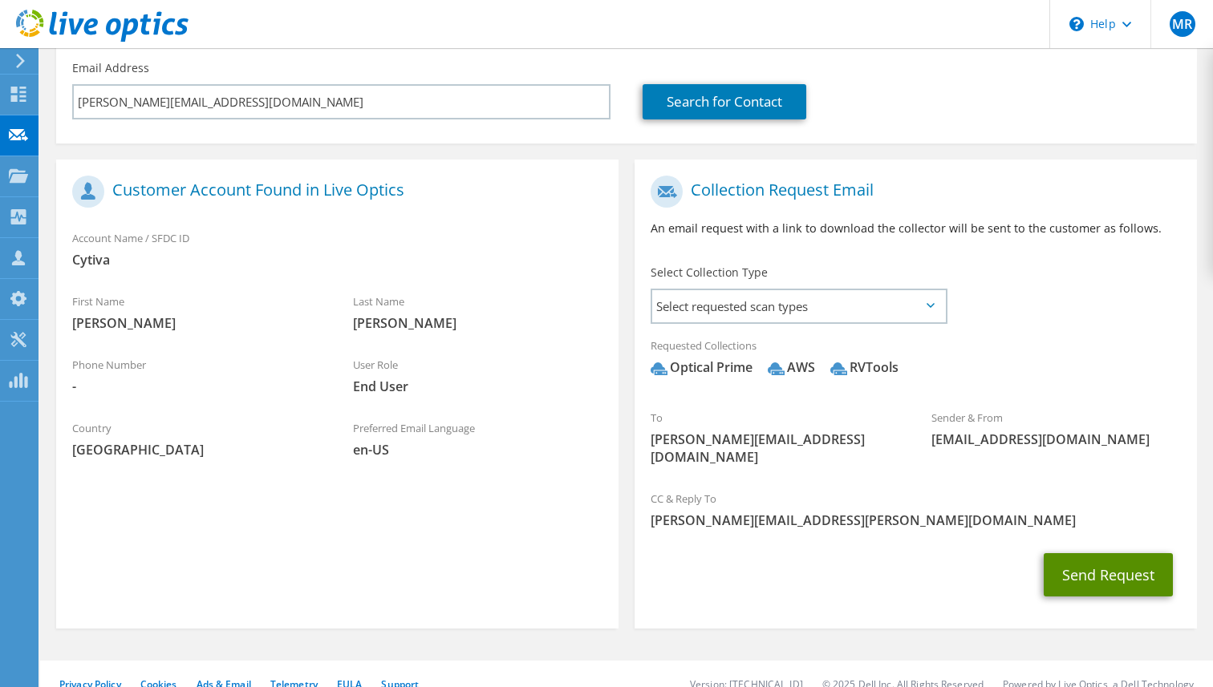
click at [1061, 553] on button "Send Request" at bounding box center [1108, 574] width 129 height 43
